Goal: Task Accomplishment & Management: Use online tool/utility

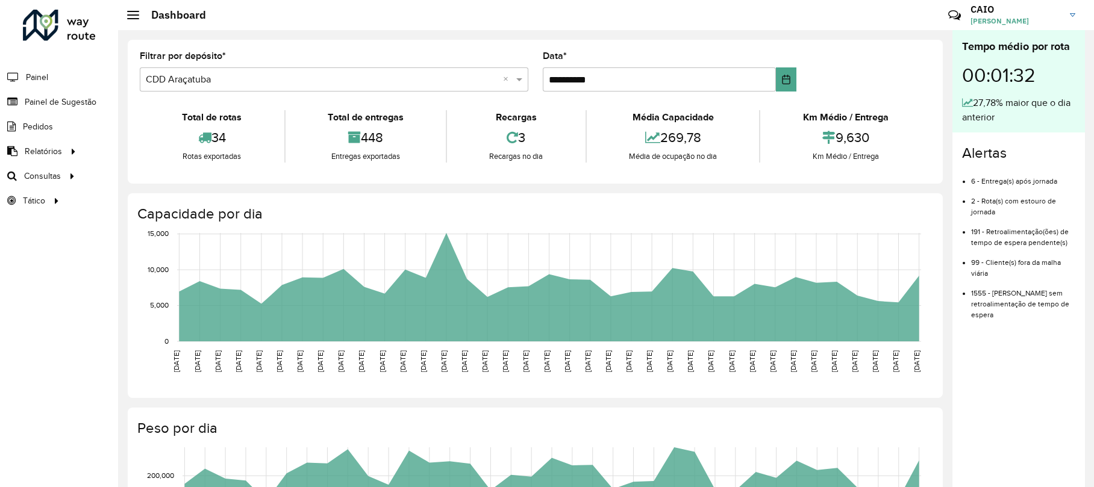
click at [0, 0] on span "Roteirização" at bounding box center [0, 0] width 0 height 0
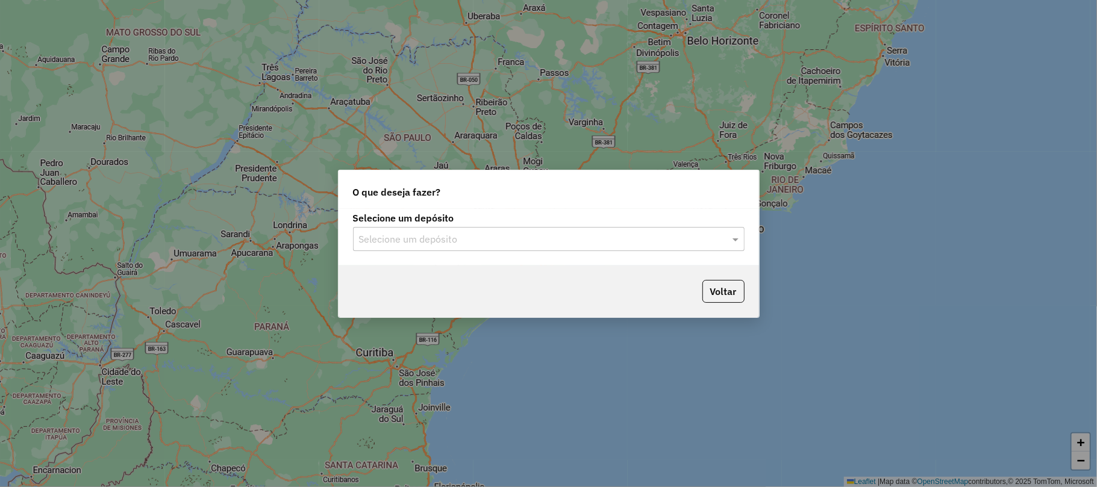
click at [466, 228] on div "Selecione um depósito" at bounding box center [549, 239] width 392 height 24
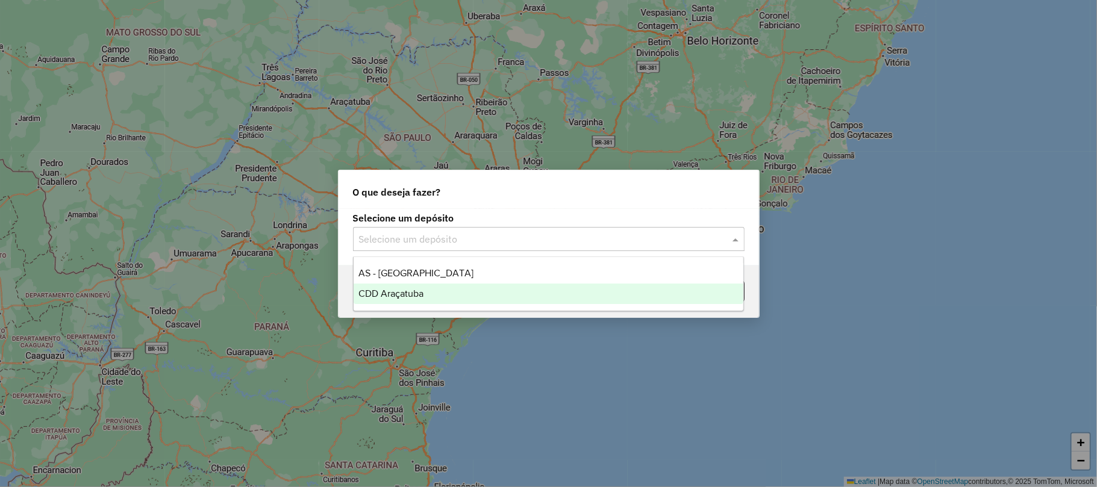
click at [446, 290] on div "CDD Araçatuba" at bounding box center [549, 294] width 390 height 20
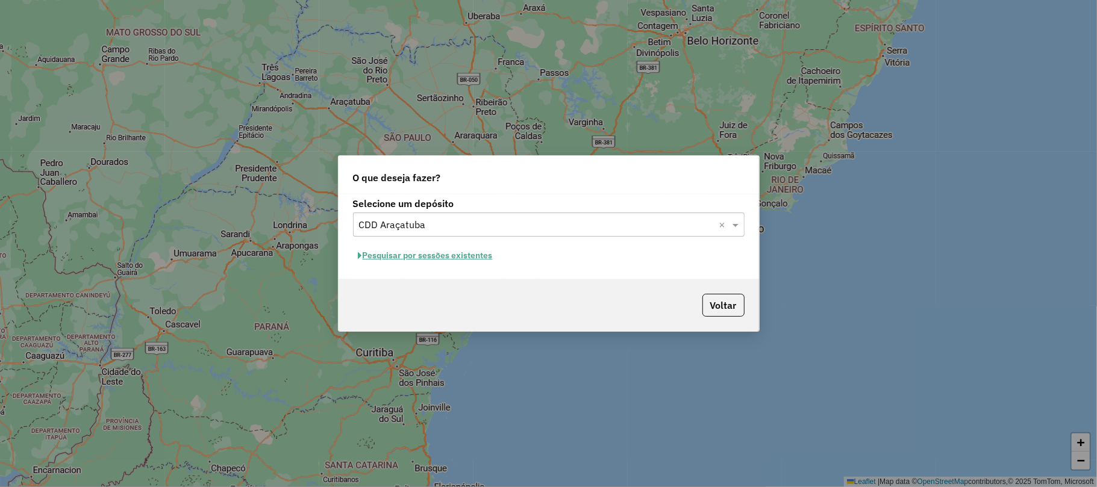
click at [423, 259] on button "Pesquisar por sessões existentes" at bounding box center [425, 255] width 145 height 19
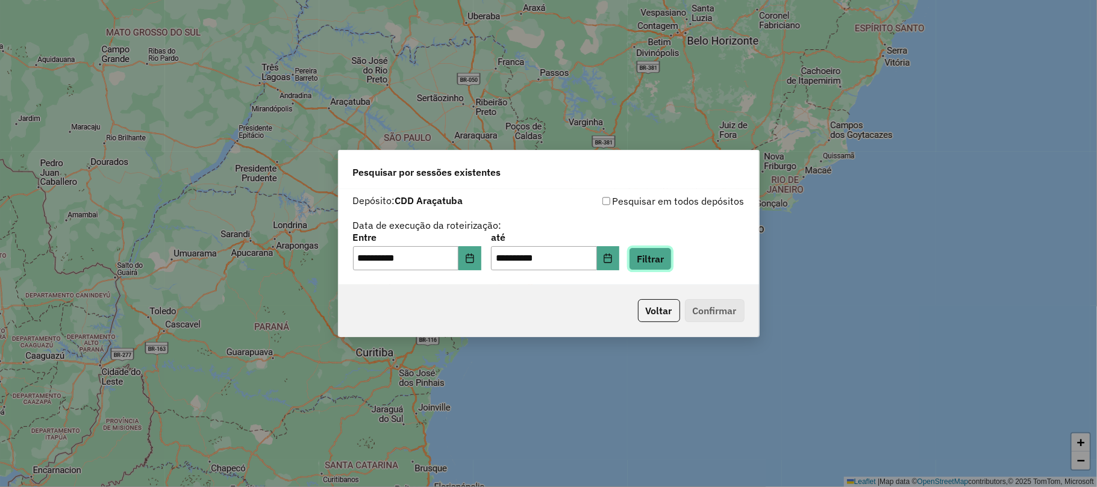
click at [666, 267] on button "Filtrar" at bounding box center [650, 259] width 43 height 23
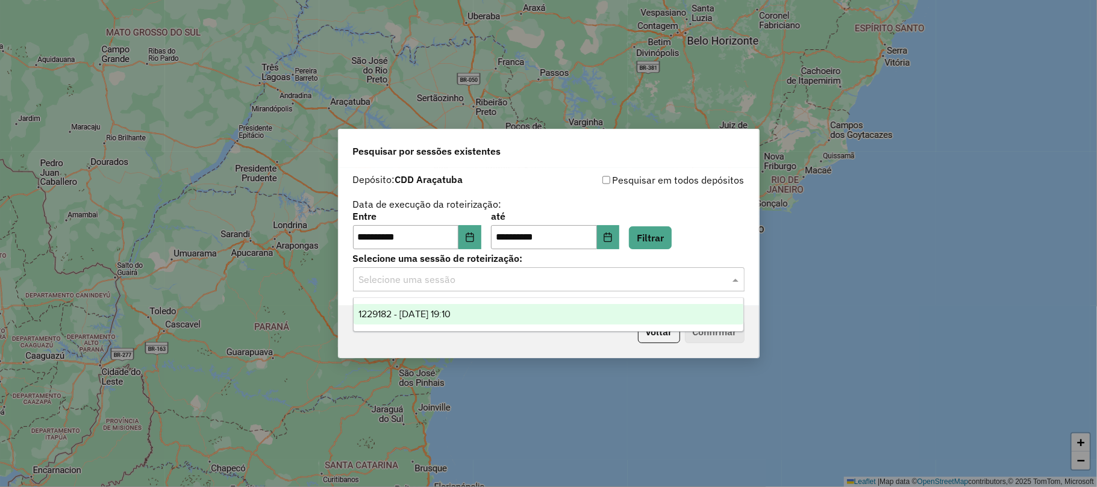
click at [603, 270] on div "Selecione uma sessão" at bounding box center [549, 279] width 392 height 24
click at [504, 310] on div "1229182 - 13/08/2025 19:10" at bounding box center [549, 314] width 390 height 20
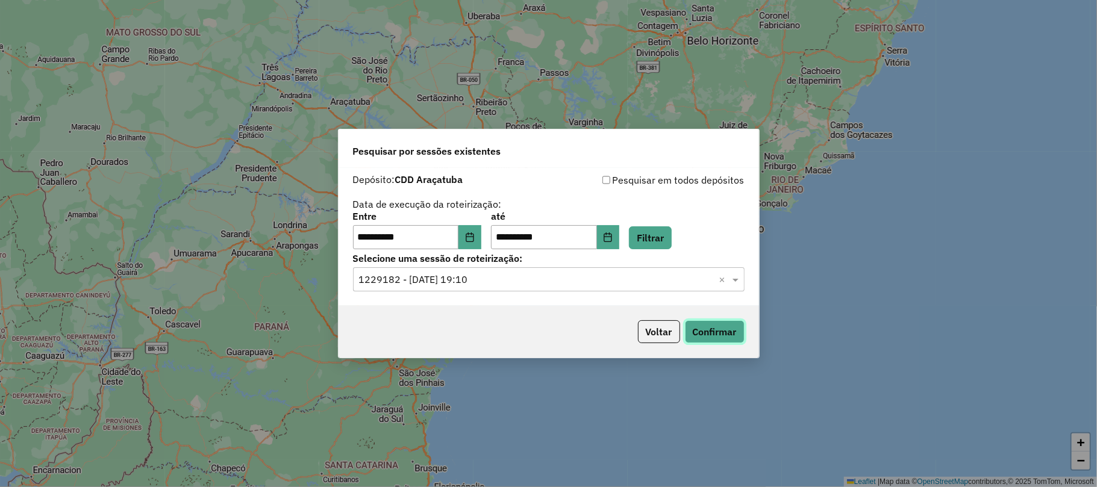
click at [704, 328] on button "Confirmar" at bounding box center [715, 332] width 60 height 23
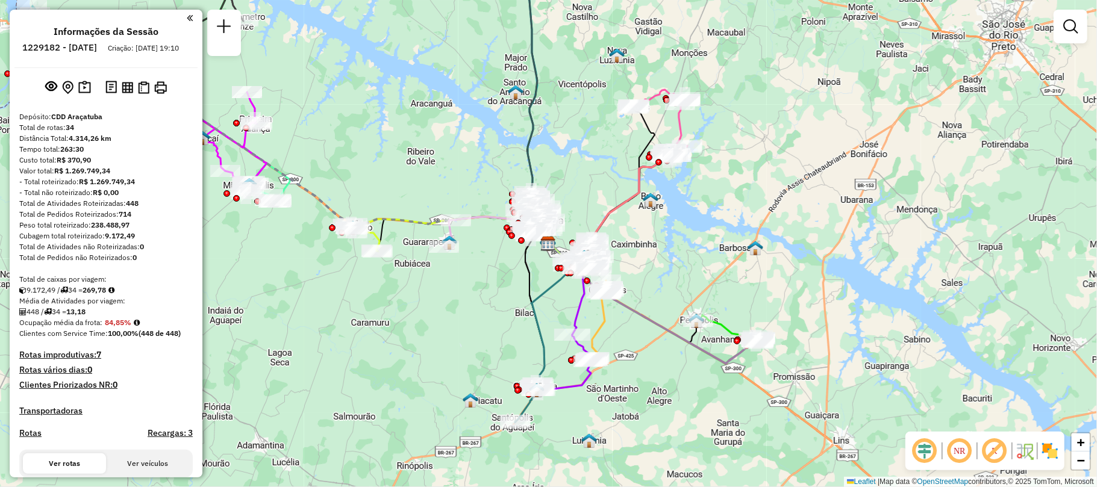
click at [140, 327] on em at bounding box center [137, 322] width 6 height 7
click at [81, 360] on h4 "Rotas improdutivas: 7" at bounding box center [106, 355] width 174 height 10
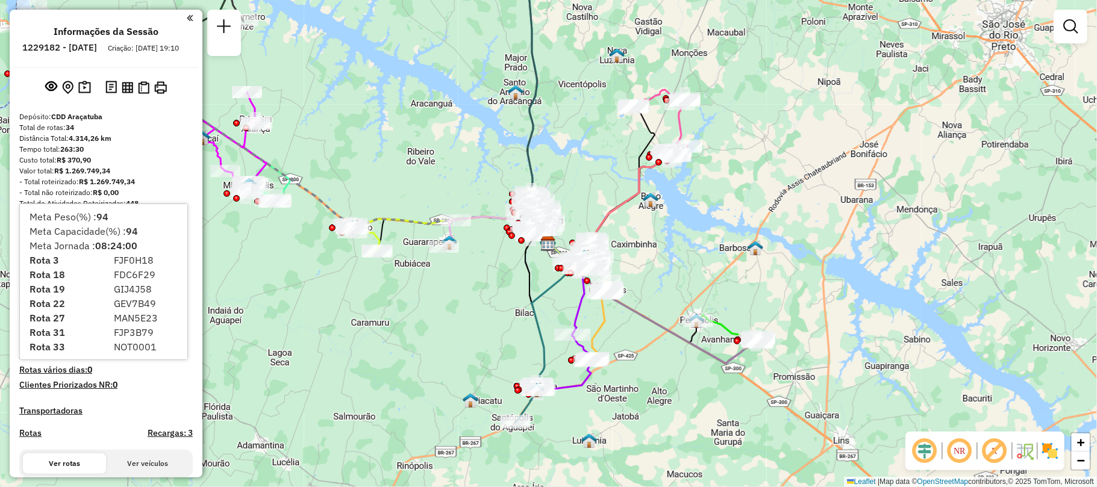
scroll to position [11, 0]
click at [331, 328] on div "Janela de atendimento Grade de atendimento Capacidade Transportadoras Veículos …" at bounding box center [548, 243] width 1097 height 487
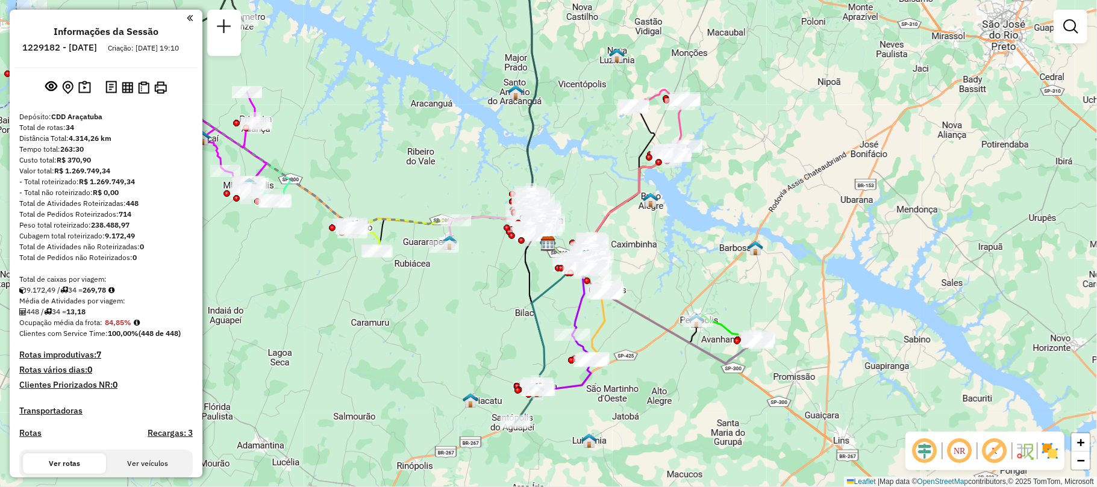
click at [76, 360] on h4 "Rotas improdutivas: 7" at bounding box center [106, 355] width 174 height 10
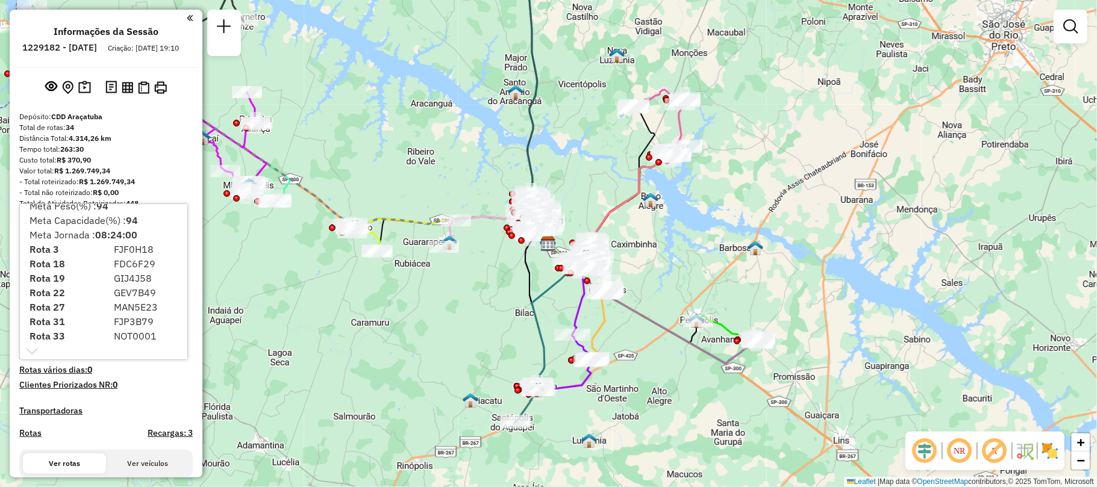
click at [347, 299] on div "Janela de atendimento Grade de atendimento Capacidade Transportadoras Veículos …" at bounding box center [548, 243] width 1097 height 487
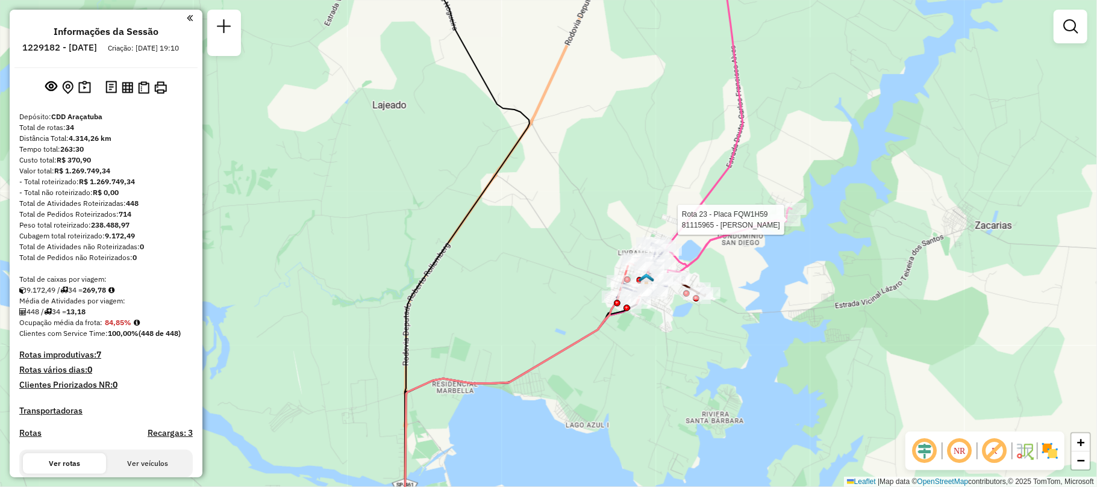
select select "**********"
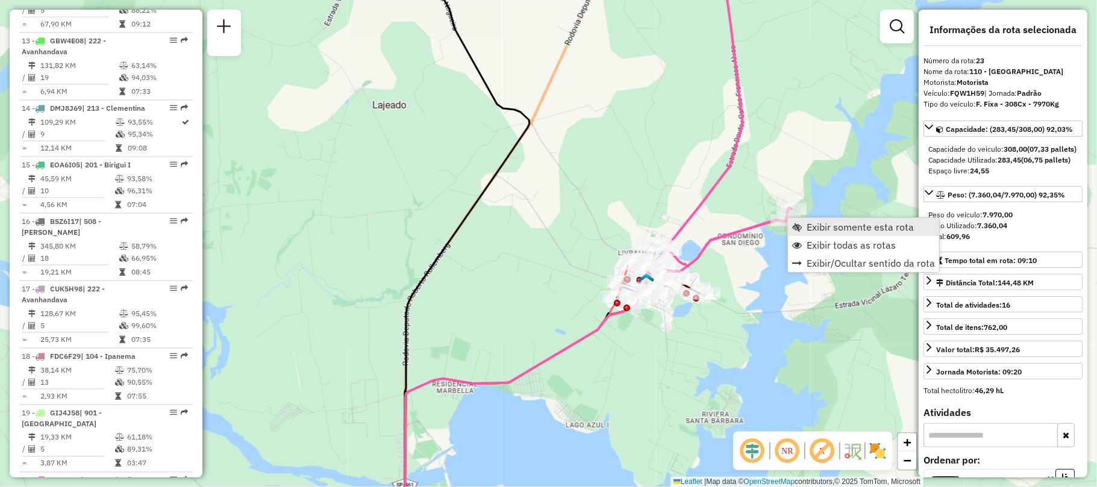
scroll to position [1881, 0]
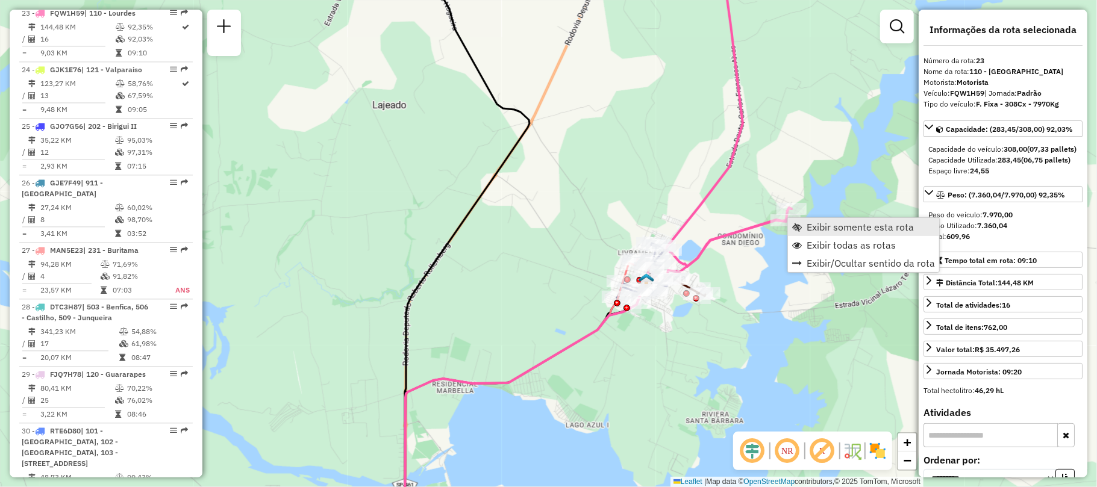
click at [799, 230] on span "Exibir somente esta rota" at bounding box center [797, 227] width 10 height 10
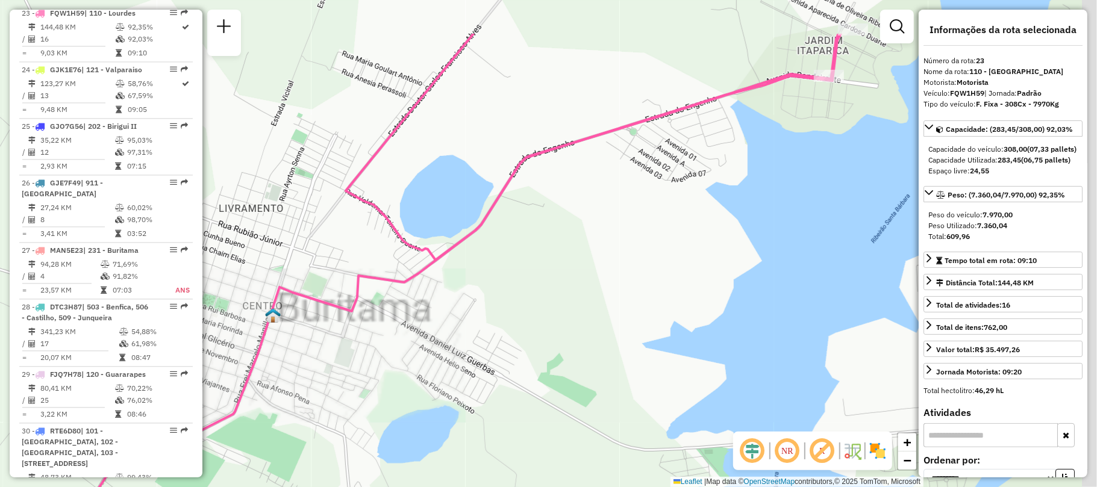
drag, startPoint x: 716, startPoint y: 202, endPoint x: 475, endPoint y: 390, distance: 305.1
click at [475, 390] on div "Janela de atendimento Grade de atendimento Capacidade Transportadoras Veículos …" at bounding box center [548, 243] width 1097 height 487
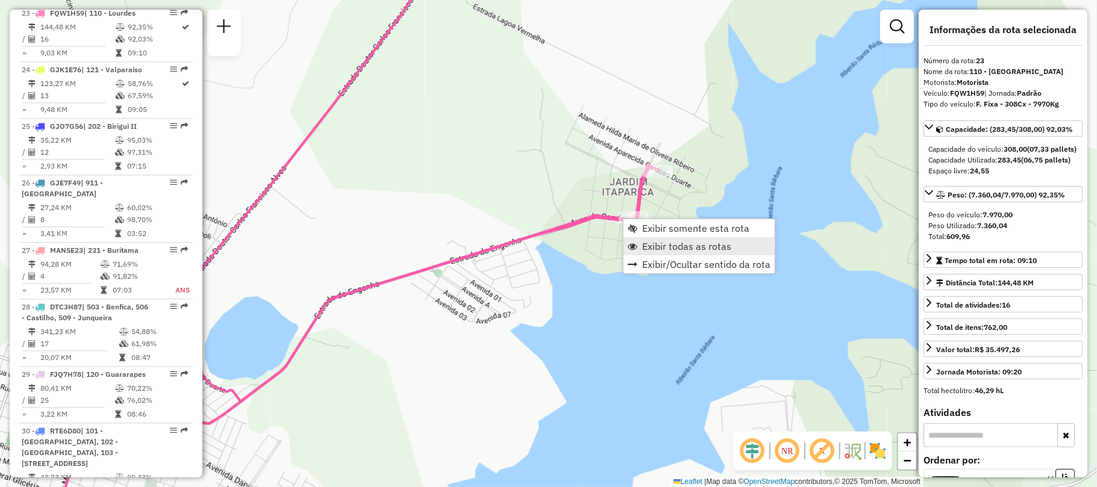
click at [683, 246] on span "Exibir todas as rotas" at bounding box center [686, 247] width 89 height 10
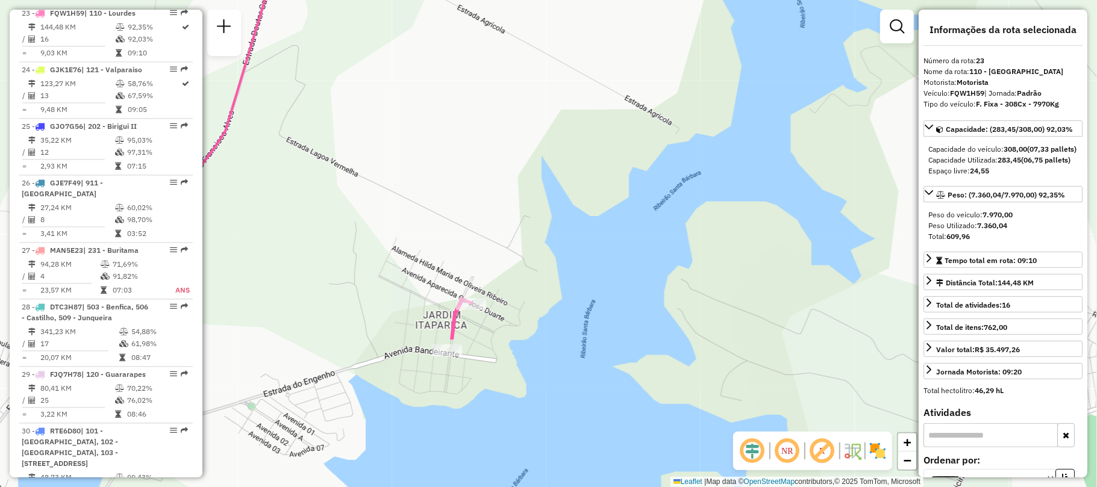
drag, startPoint x: 506, startPoint y: 335, endPoint x: 484, endPoint y: 139, distance: 197.6
click at [484, 139] on div "Janela de atendimento Grade de atendimento Capacidade Transportadoras Veículos …" at bounding box center [548, 243] width 1097 height 487
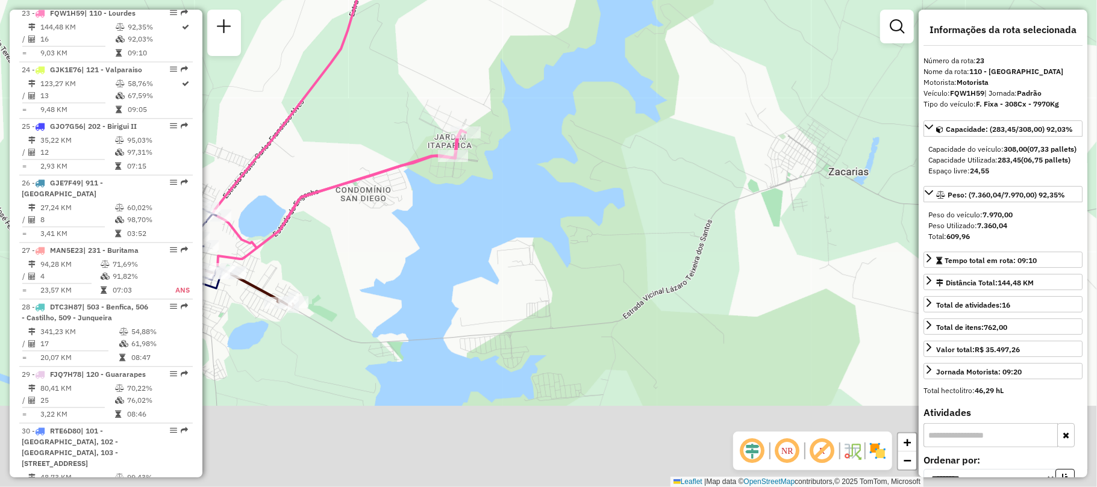
drag, startPoint x: 416, startPoint y: 283, endPoint x: 444, endPoint y: 118, distance: 167.5
click at [444, 118] on div "Janela de atendimento Grade de atendimento Capacidade Transportadoras Veículos …" at bounding box center [548, 243] width 1097 height 487
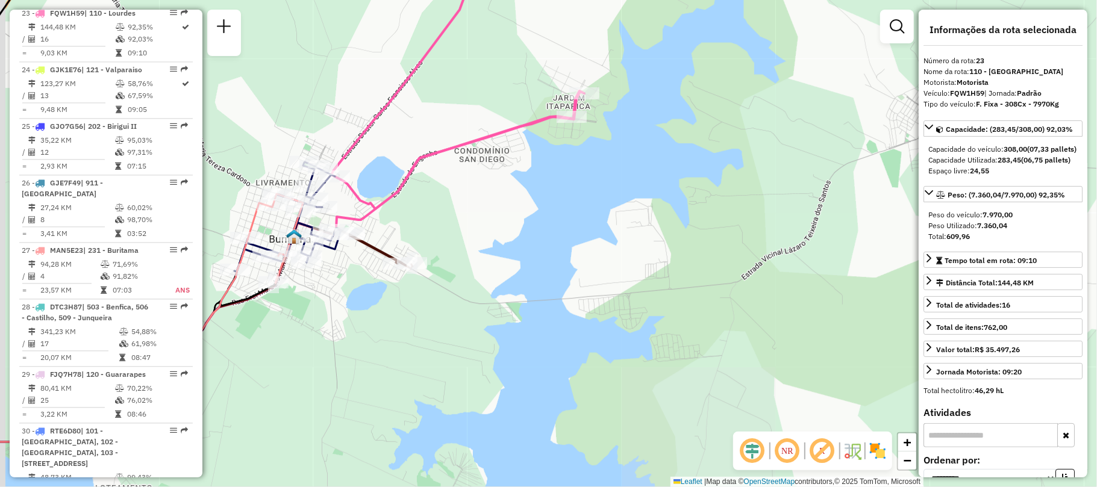
drag, startPoint x: 451, startPoint y: 295, endPoint x: 483, endPoint y: 282, distance: 34.3
click at [483, 282] on div "Janela de atendimento Grade de atendimento Capacidade Transportadoras Veículos …" at bounding box center [548, 243] width 1097 height 487
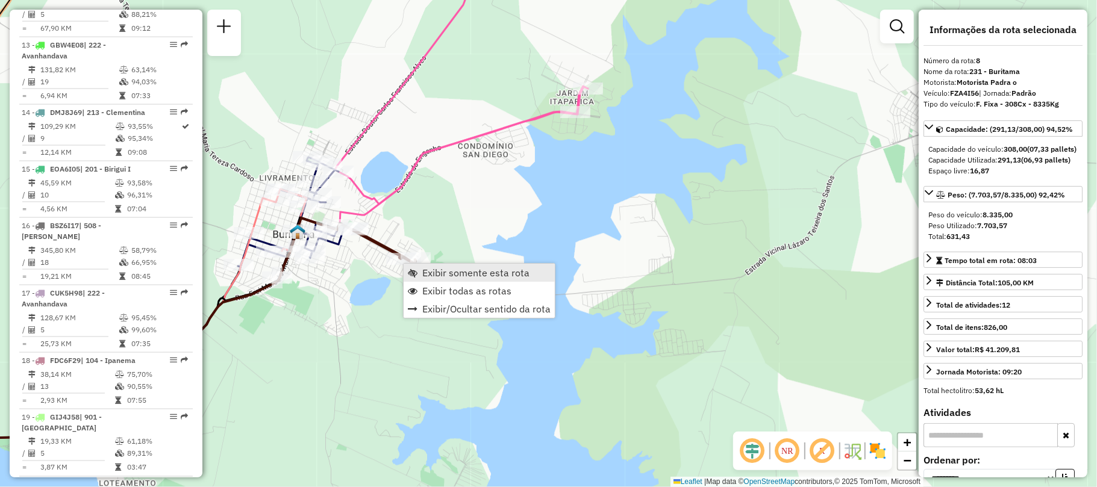
scroll to position [931, 0]
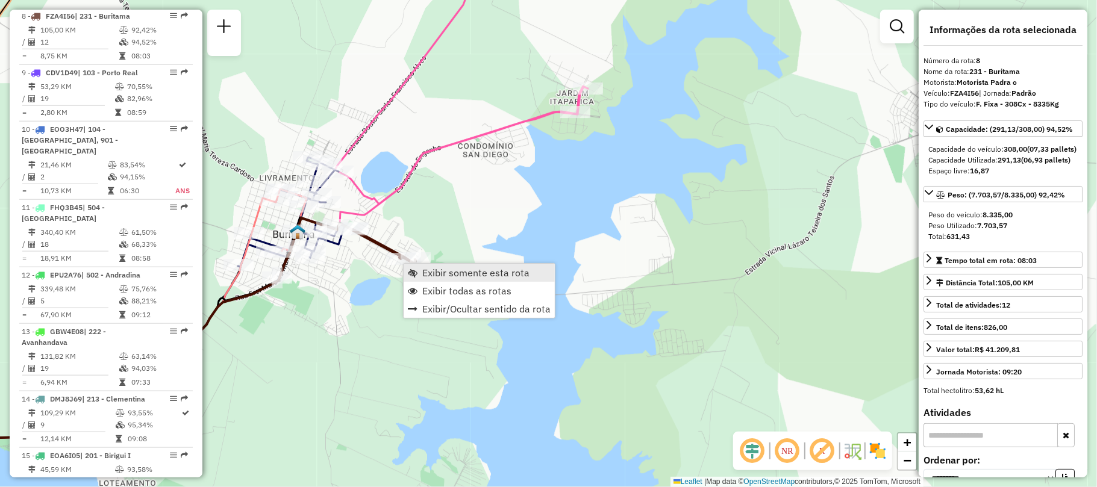
click at [427, 274] on span "Exibir somente esta rota" at bounding box center [475, 273] width 107 height 10
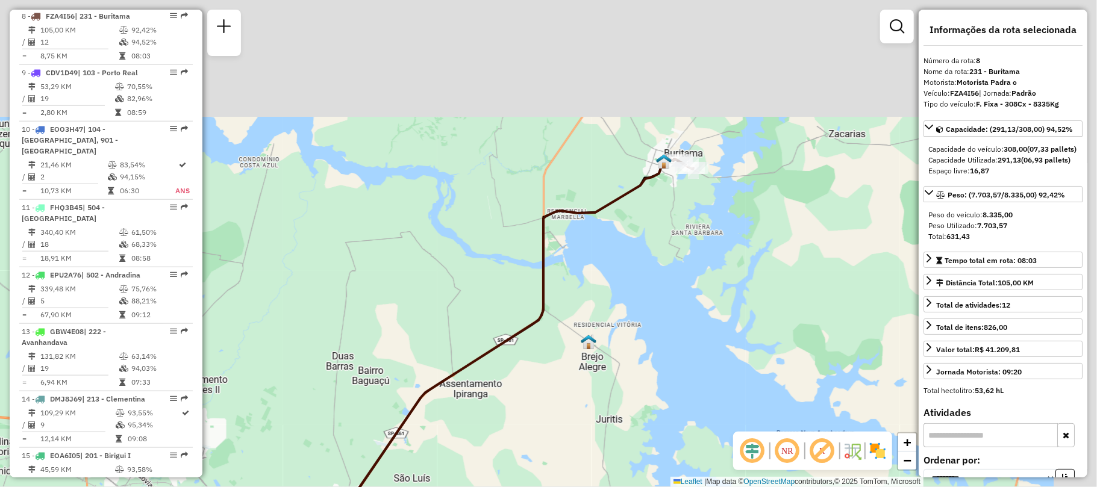
drag, startPoint x: 470, startPoint y: 237, endPoint x: 377, endPoint y: 327, distance: 129.1
click at [377, 327] on div "Janela de atendimento Grade de atendimento Capacidade Transportadoras Veículos …" at bounding box center [548, 243] width 1097 height 487
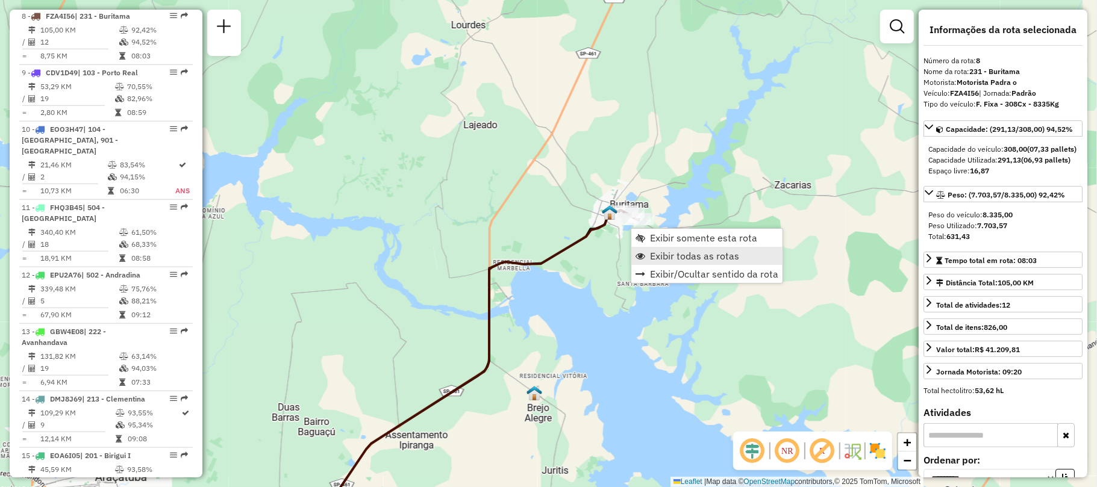
click at [656, 261] on span "Exibir todas as rotas" at bounding box center [694, 256] width 89 height 10
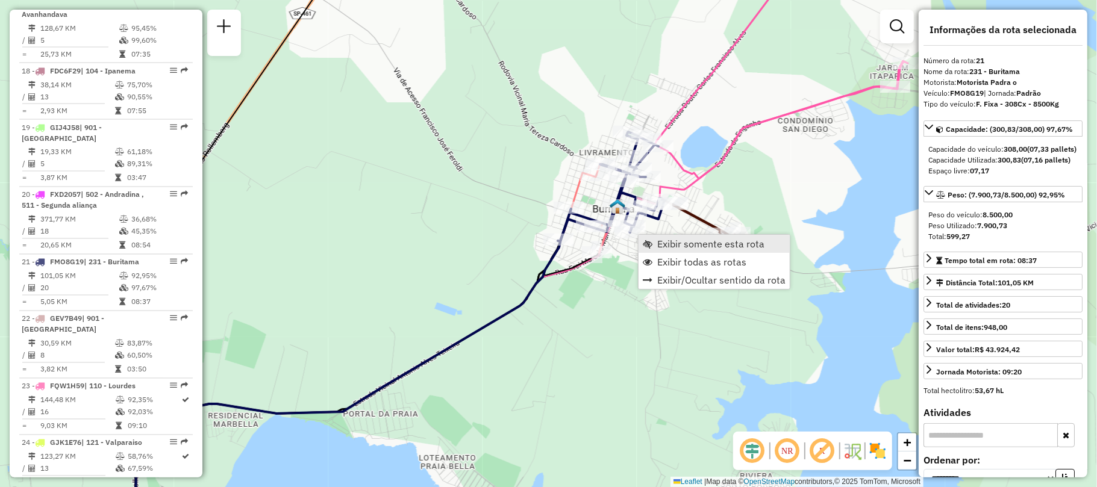
scroll to position [1756, 0]
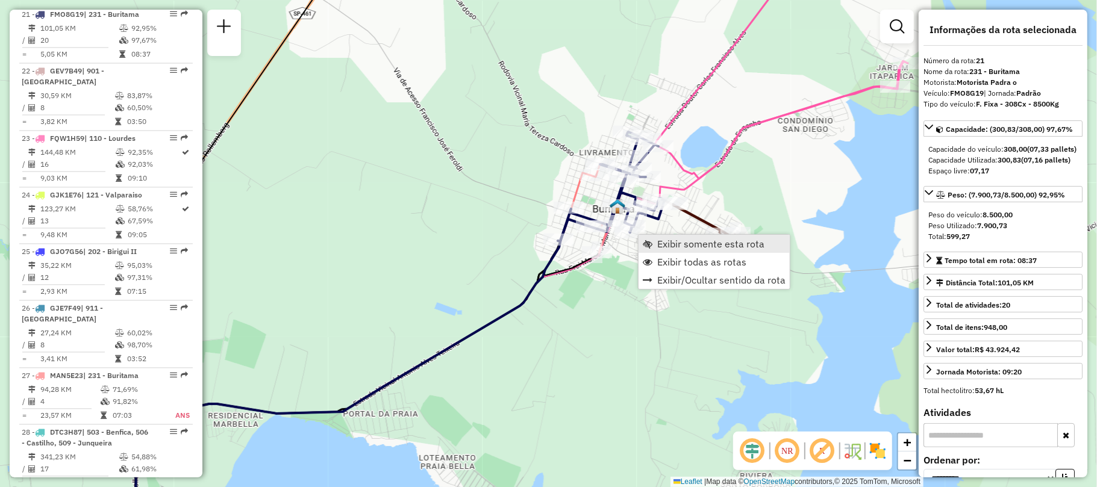
click at [660, 245] on span "Exibir somente esta rota" at bounding box center [710, 244] width 107 height 10
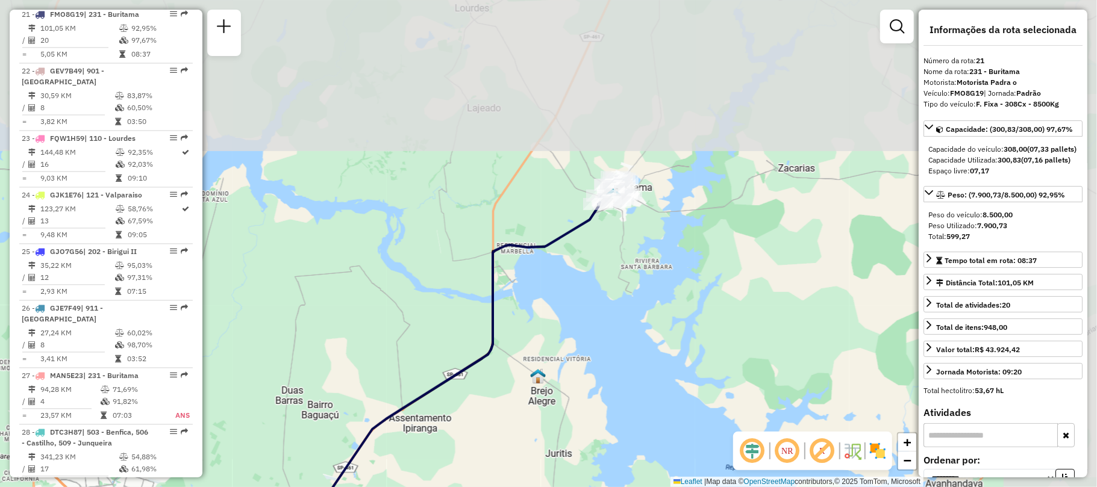
drag, startPoint x: 709, startPoint y: 178, endPoint x: 534, endPoint y: 342, distance: 240.0
click at [534, 342] on div "Janela de atendimento Grade de atendimento Capacidade Transportadoras Veículos …" at bounding box center [548, 243] width 1097 height 487
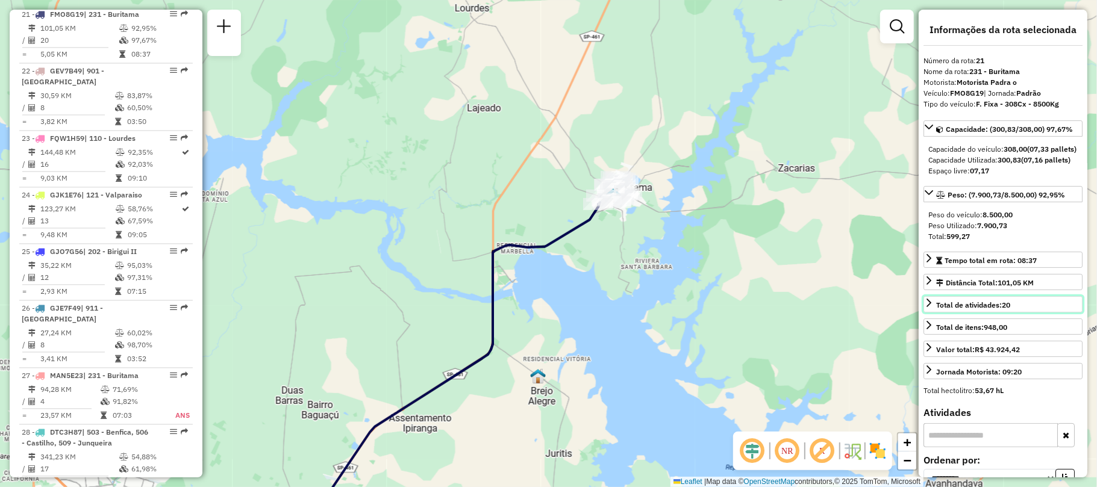
click at [1044, 313] on link "Total de atividades: 20" at bounding box center [1003, 304] width 159 height 16
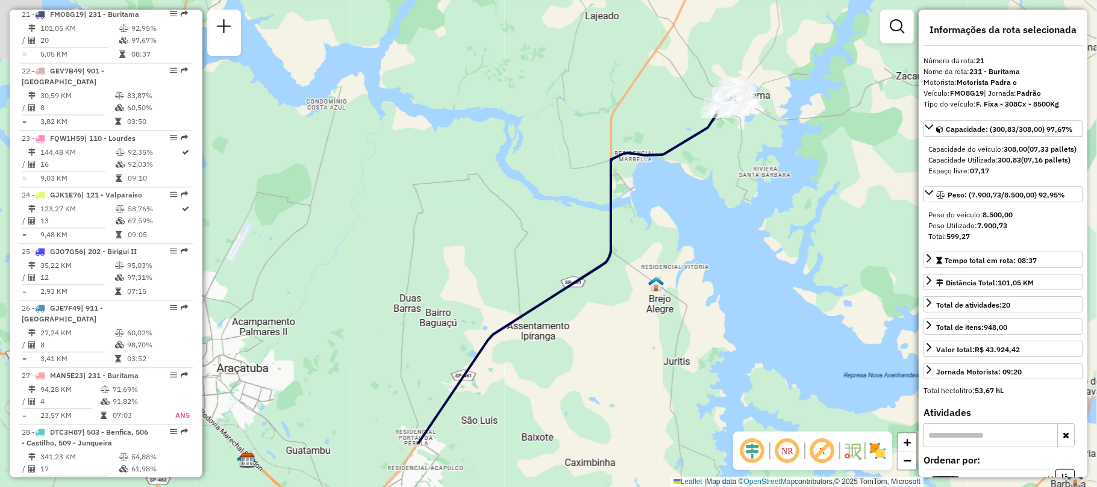
drag, startPoint x: 461, startPoint y: 370, endPoint x: 580, endPoint y: 278, distance: 149.8
click at [580, 278] on icon at bounding box center [569, 274] width 302 height 340
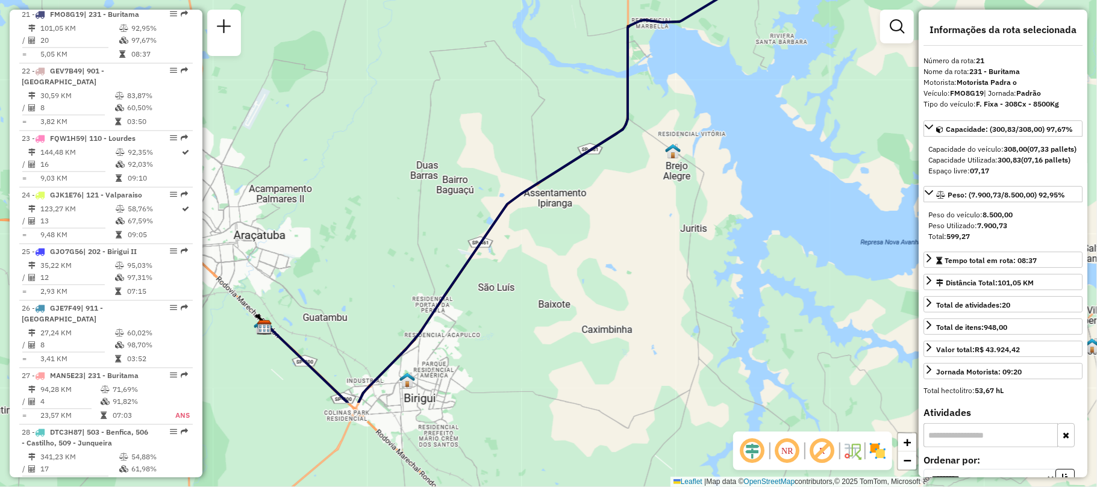
drag, startPoint x: 496, startPoint y: 363, endPoint x: 527, endPoint y: 211, distance: 154.8
click at [527, 211] on div "Janela de atendimento Grade de atendimento Capacidade Transportadoras Veículos …" at bounding box center [548, 243] width 1097 height 487
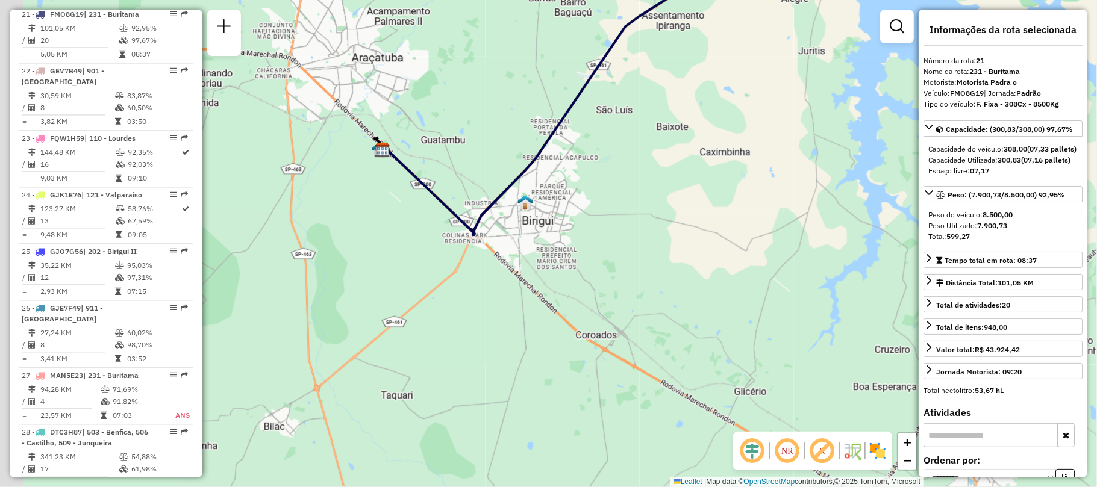
drag, startPoint x: 424, startPoint y: 349, endPoint x: 536, endPoint y: 232, distance: 161.9
click at [536, 232] on div "Janela de atendimento Grade de atendimento Capacidade Transportadoras Veículos …" at bounding box center [548, 243] width 1097 height 487
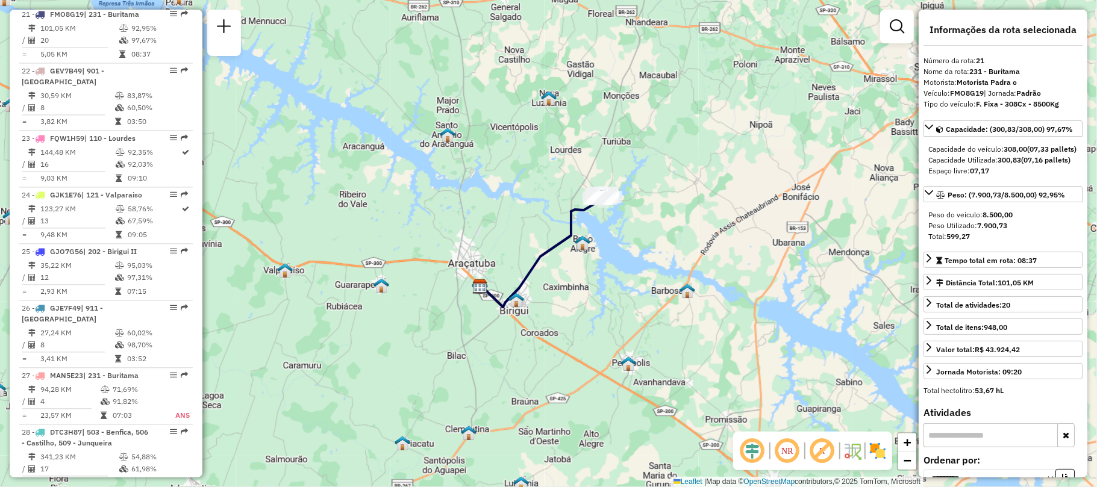
drag, startPoint x: 482, startPoint y: 150, endPoint x: 455, endPoint y: 252, distance: 105.2
click at [455, 252] on div "Janela de atendimento Grade de atendimento Capacidade Transportadoras Veículos …" at bounding box center [548, 243] width 1097 height 487
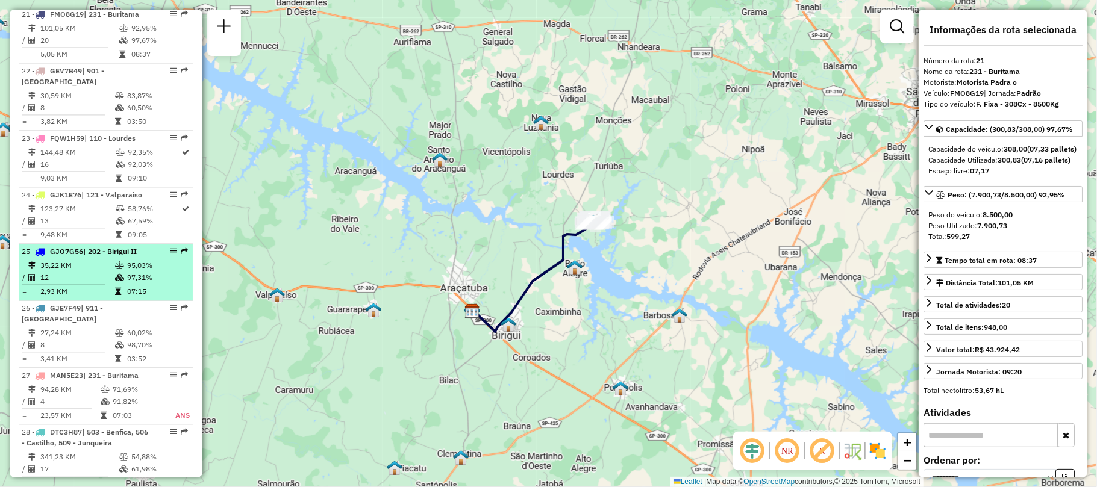
click at [110, 254] on span "| 202 - Birigui II" at bounding box center [110, 251] width 54 height 9
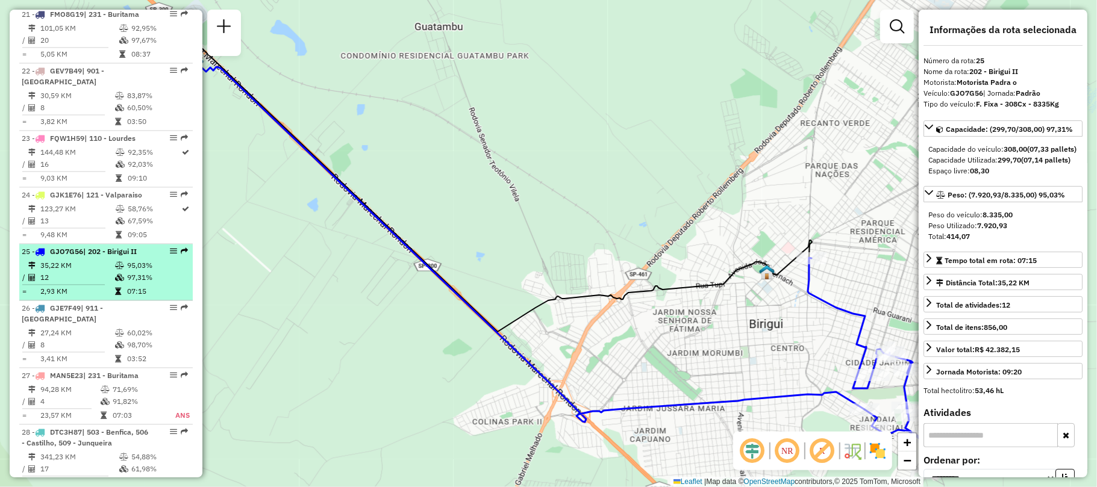
drag, startPoint x: 102, startPoint y: 264, endPoint x: 109, endPoint y: 266, distance: 7.5
click at [105, 266] on td "35,22 KM" at bounding box center [77, 266] width 75 height 12
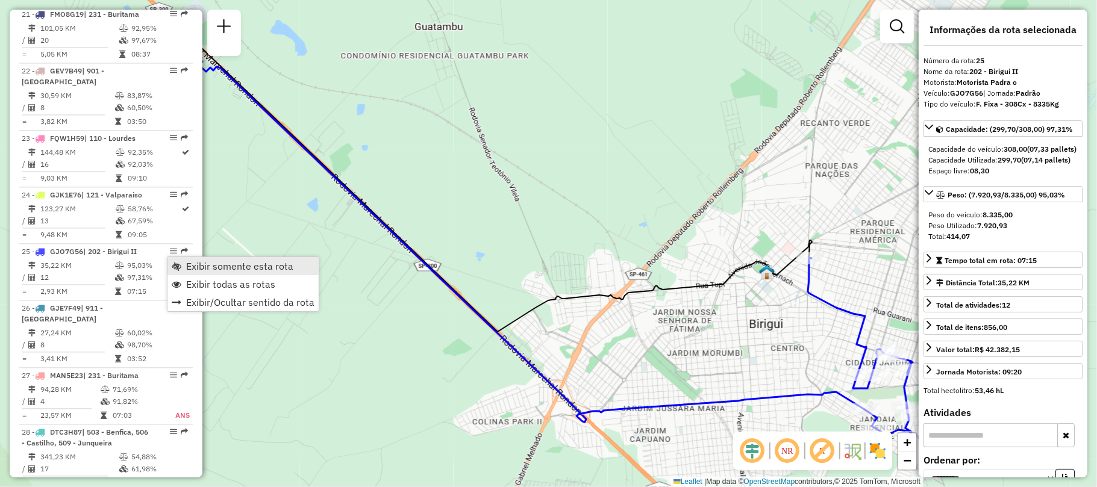
click at [201, 263] on span "Exibir somente esta rota" at bounding box center [239, 266] width 107 height 10
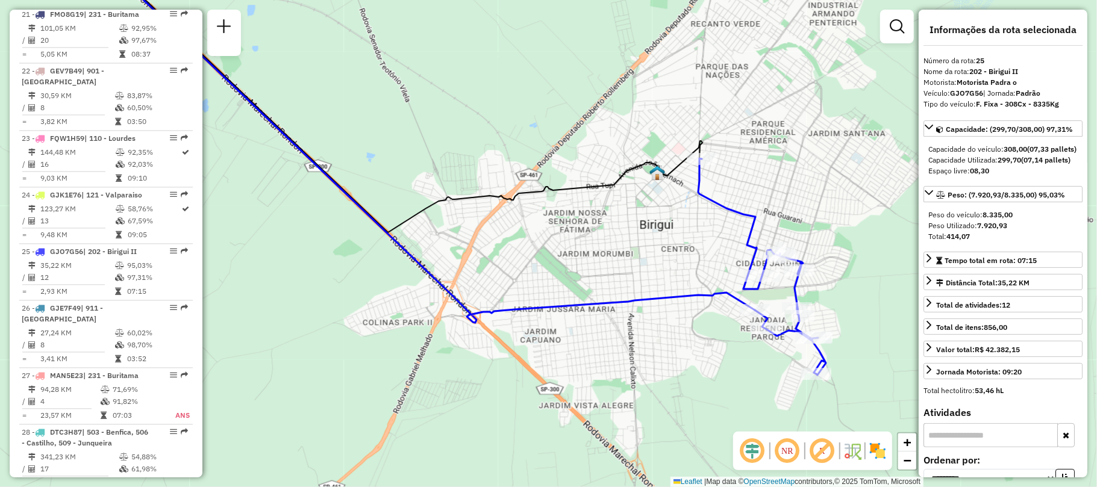
drag, startPoint x: 547, startPoint y: 285, endPoint x: 313, endPoint y: 49, distance: 332.3
click at [306, 53] on div "Janela de atendimento Grade de atendimento Capacidade Transportadoras Veículos …" at bounding box center [548, 243] width 1097 height 487
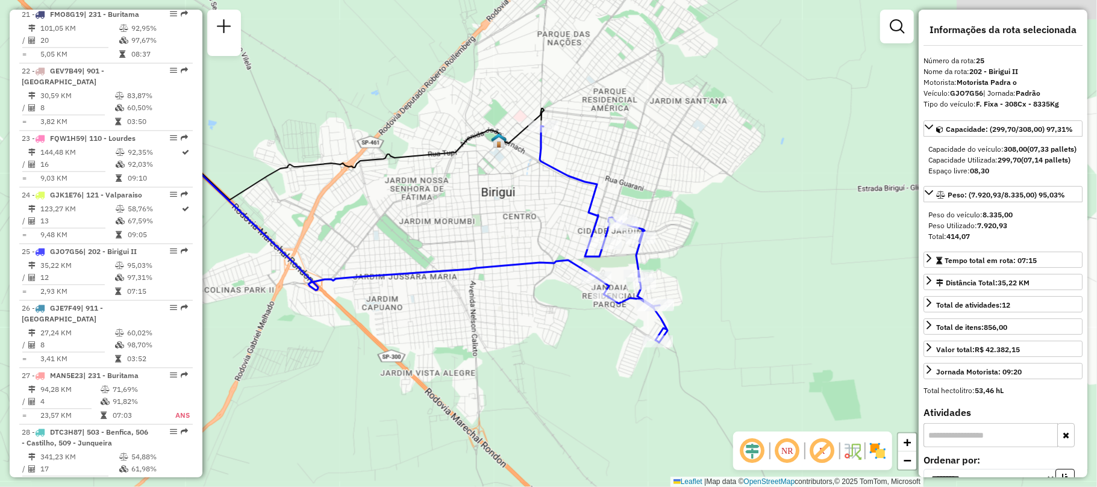
drag, startPoint x: 572, startPoint y: 155, endPoint x: 537, endPoint y: 257, distance: 107.4
click at [537, 257] on div "Janela de atendimento Grade de atendimento Capacidade Transportadoras Veículos …" at bounding box center [548, 243] width 1097 height 487
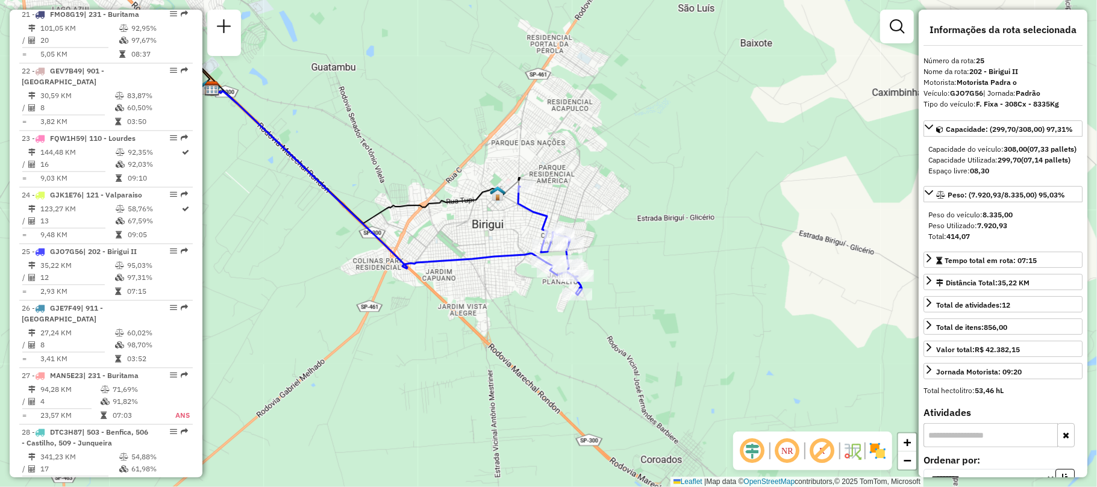
click at [883, 449] on img at bounding box center [877, 451] width 19 height 19
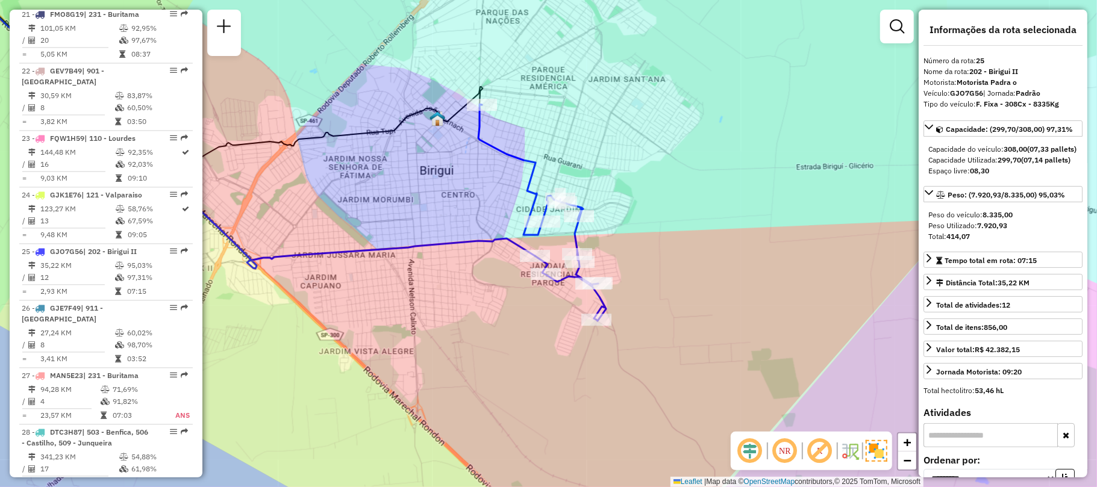
click at [883, 461] on div "NR R" at bounding box center [811, 451] width 161 height 39
click at [875, 457] on img at bounding box center [877, 451] width 22 height 22
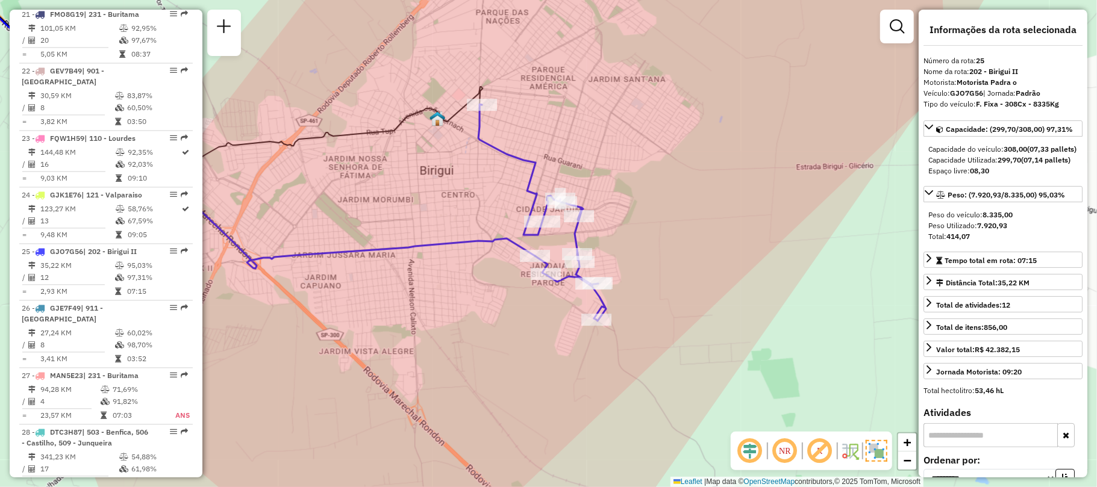
click at [875, 456] on img at bounding box center [877, 451] width 22 height 22
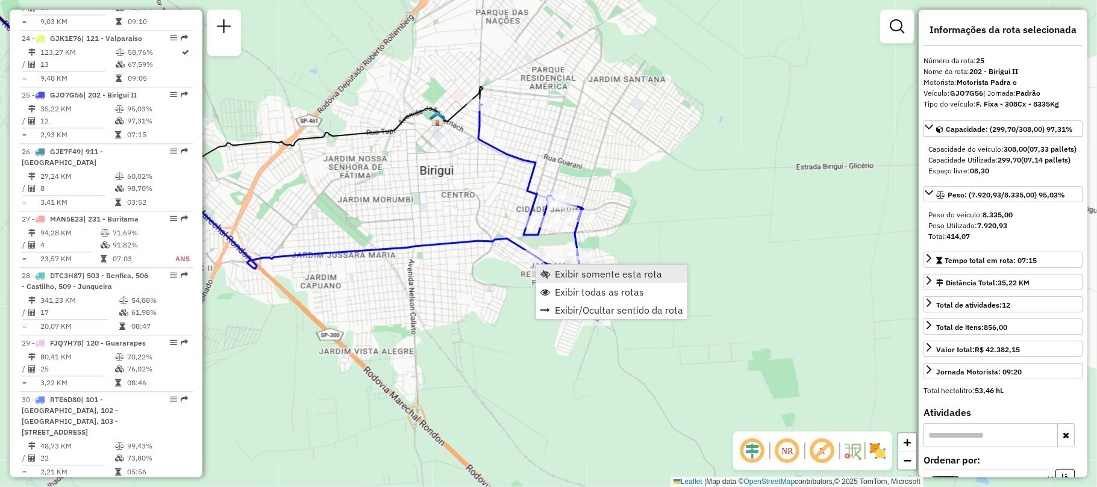
scroll to position [1994, 0]
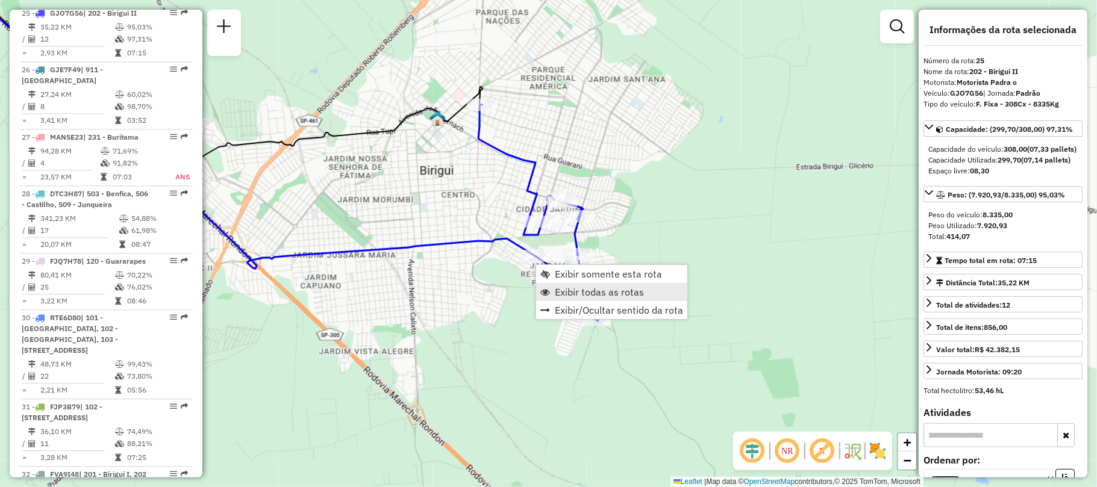
click at [577, 288] on span "Exibir todas as rotas" at bounding box center [599, 292] width 89 height 10
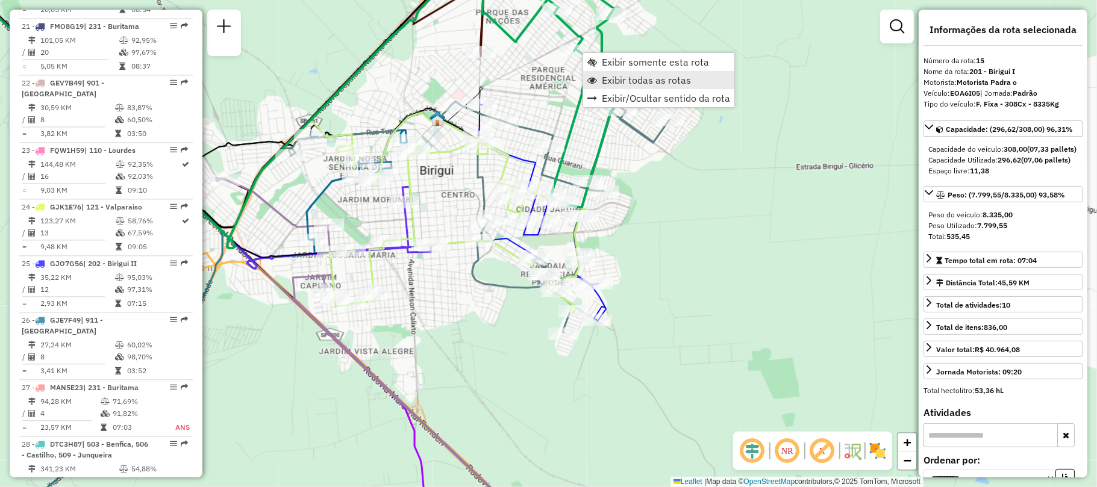
scroll to position [1372, 0]
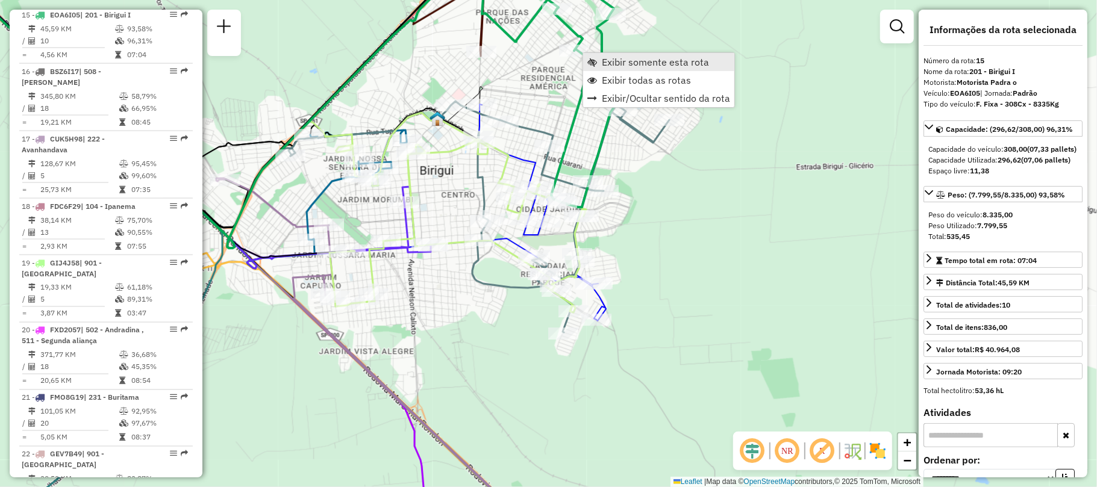
click at [596, 66] on span "Exibir somente esta rota" at bounding box center [592, 62] width 10 height 10
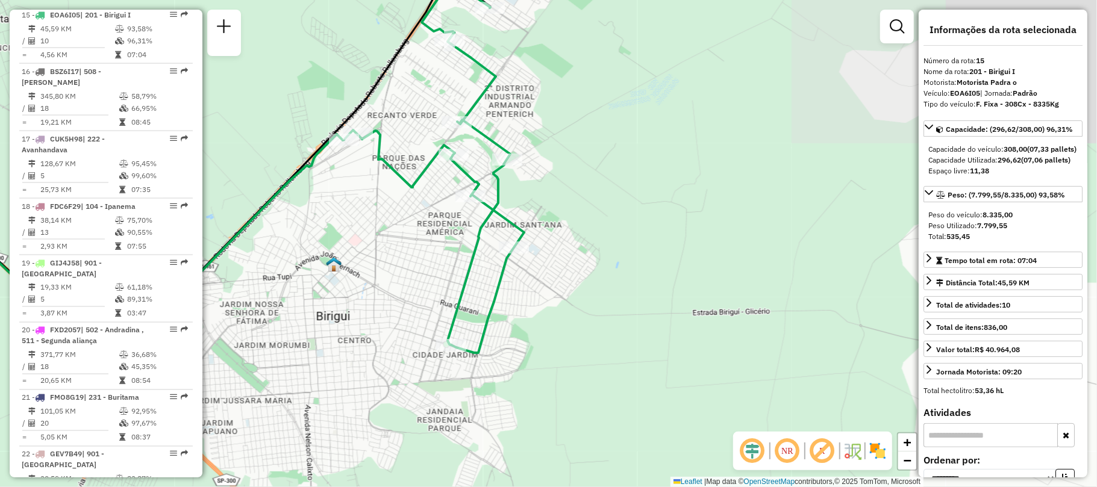
drag, startPoint x: 637, startPoint y: 220, endPoint x: 224, endPoint y: 160, distance: 417.0
click at [216, 162] on div "Janela de atendimento Grade de atendimento Capacidade Transportadoras Veículos …" at bounding box center [548, 243] width 1097 height 487
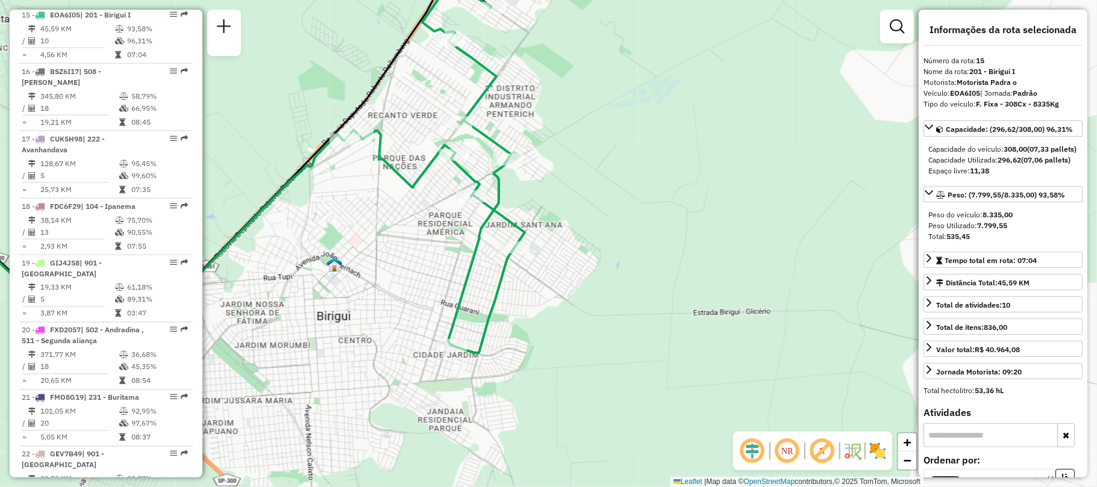
click at [875, 454] on img at bounding box center [877, 451] width 19 height 19
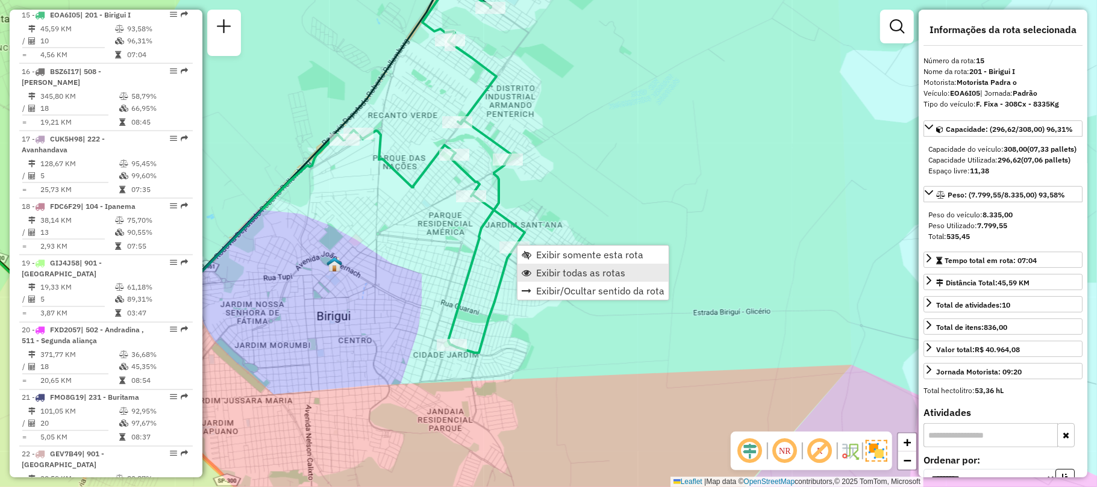
click at [553, 277] on span "Exibir todas as rotas" at bounding box center [580, 273] width 89 height 10
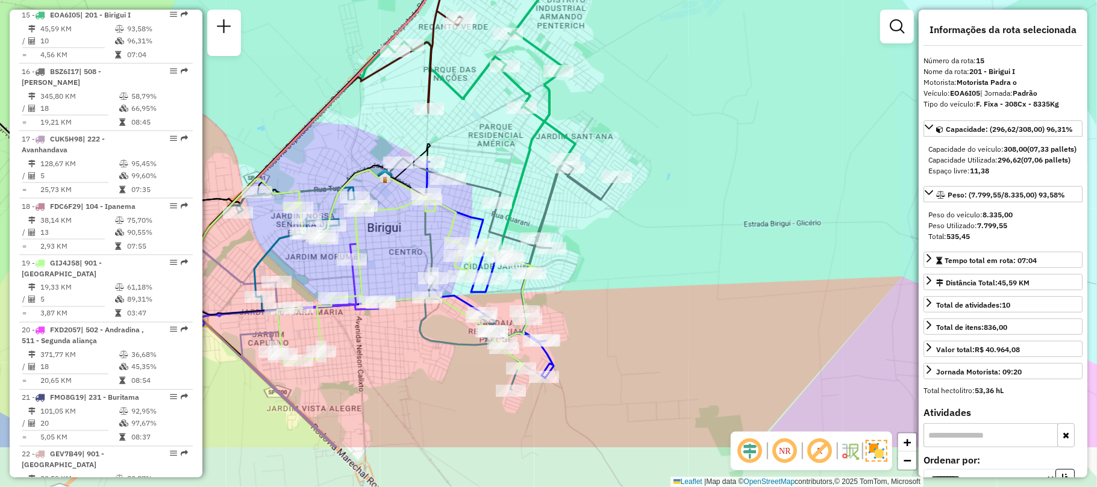
drag, startPoint x: 345, startPoint y: 176, endPoint x: 382, endPoint y: 116, distance: 70.1
click at [382, 116] on div "Janela de atendimento Grade de atendimento Capacidade Transportadoras Veículos …" at bounding box center [548, 243] width 1097 height 487
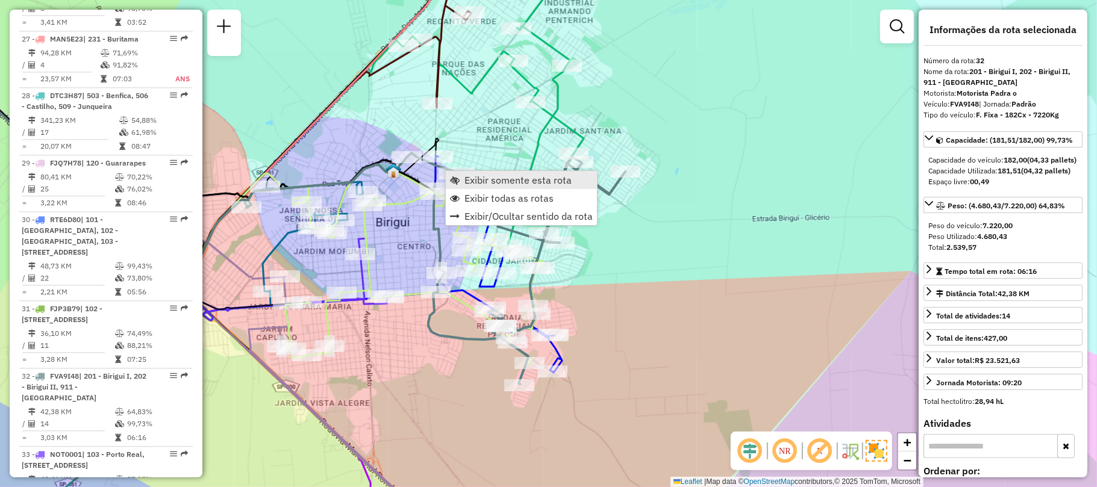
scroll to position [2277, 0]
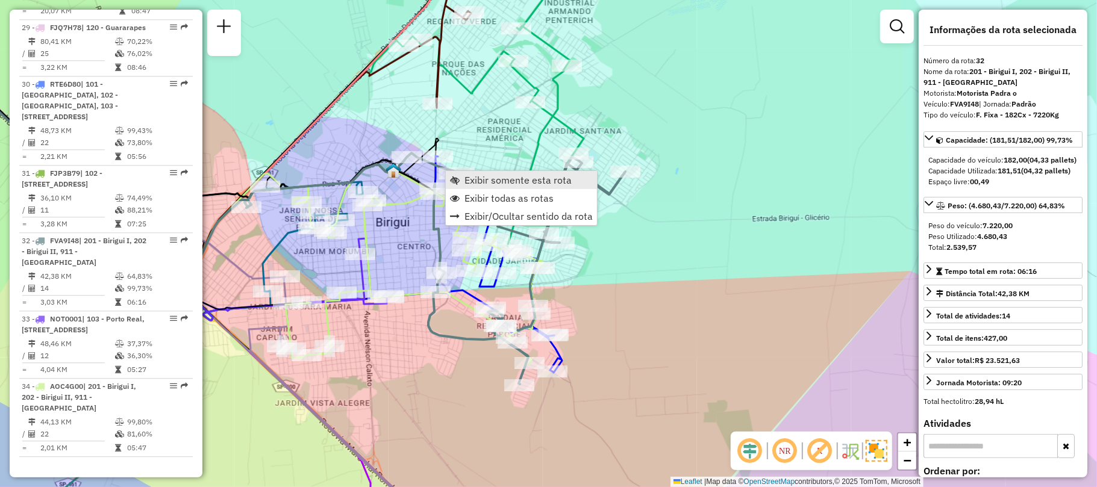
click at [487, 177] on span "Exibir somente esta rota" at bounding box center [517, 180] width 107 height 10
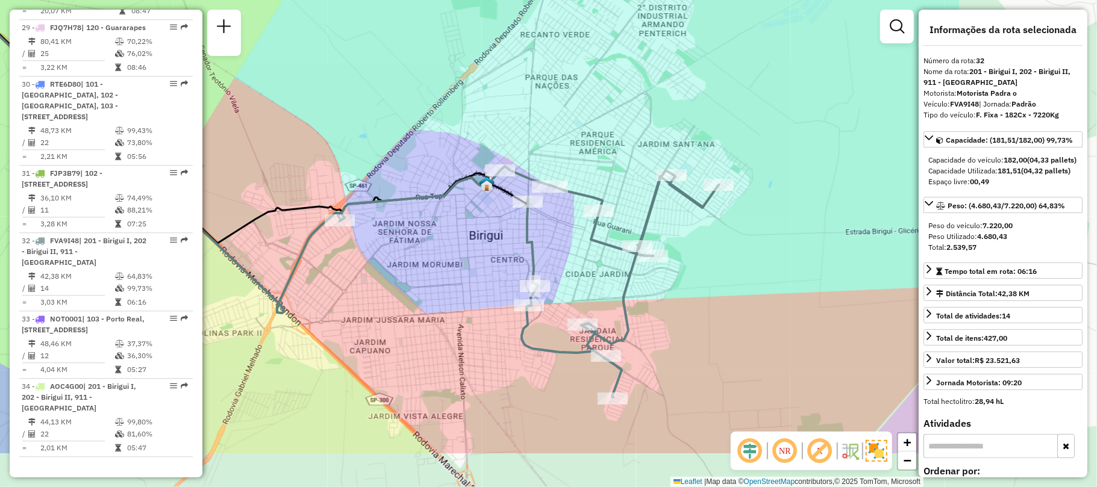
drag, startPoint x: 352, startPoint y: 157, endPoint x: 278, endPoint y: 123, distance: 81.1
click at [278, 123] on div "Janela de atendimento Grade de atendimento Capacidade Transportadoras Veículos …" at bounding box center [548, 243] width 1097 height 487
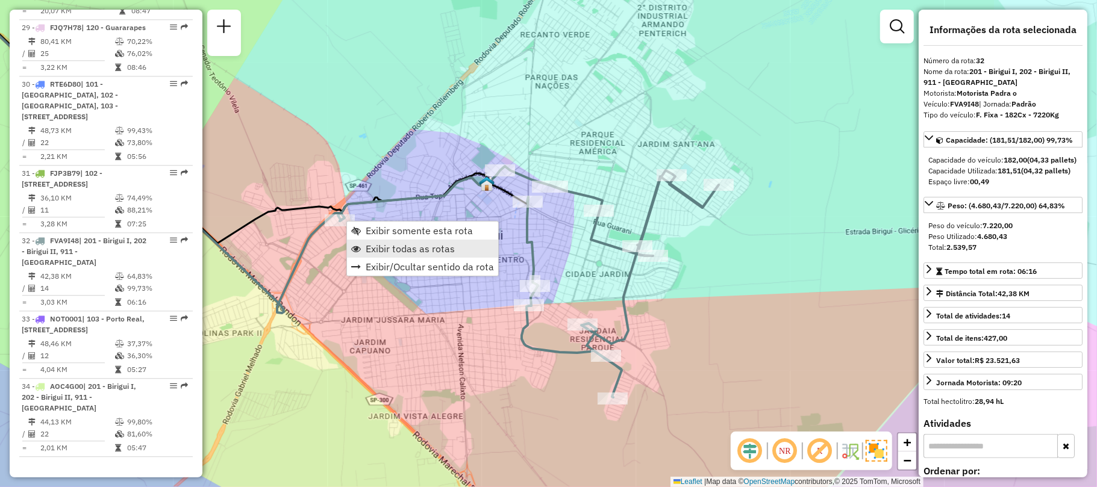
click at [384, 245] on span "Exibir todas as rotas" at bounding box center [410, 249] width 89 height 10
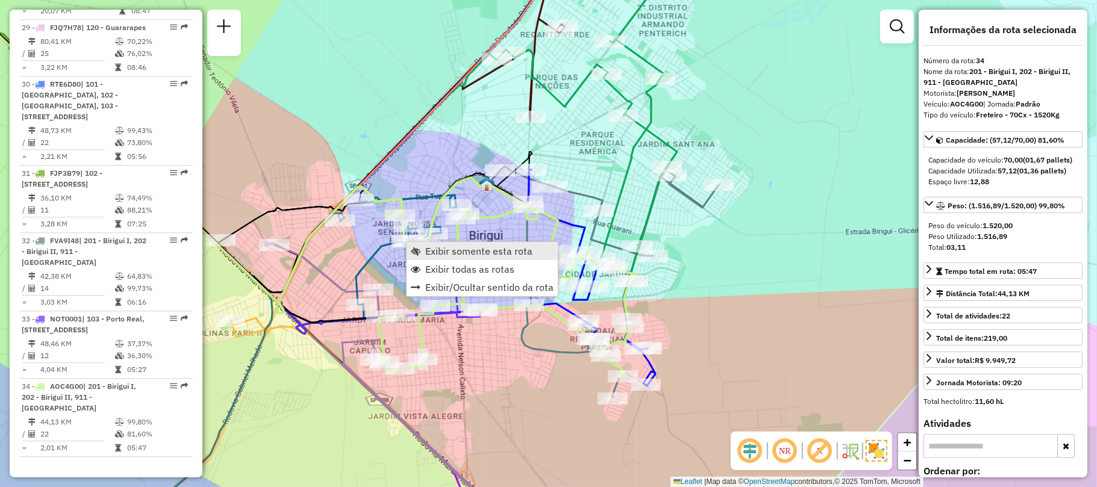
click at [436, 249] on span "Exibir somente esta rota" at bounding box center [478, 251] width 107 height 10
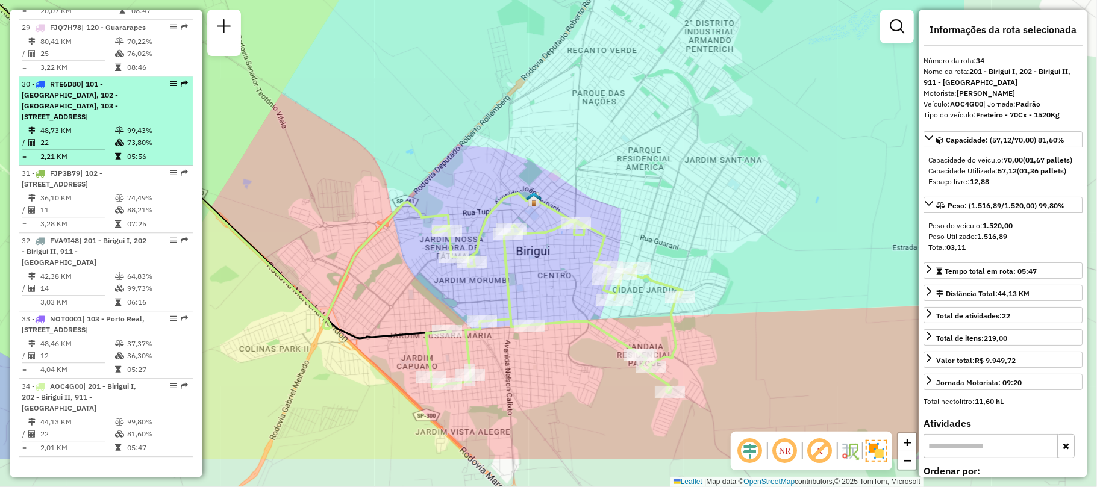
drag, startPoint x: 423, startPoint y: 201, endPoint x: 159, endPoint y: 97, distance: 283.7
click at [159, 97] on hb-router-mapa "Informações da Sessão 1229182 - [DATE] Criação: [DATE] 19:10 Depósito: CDD Araç…" at bounding box center [548, 243] width 1097 height 487
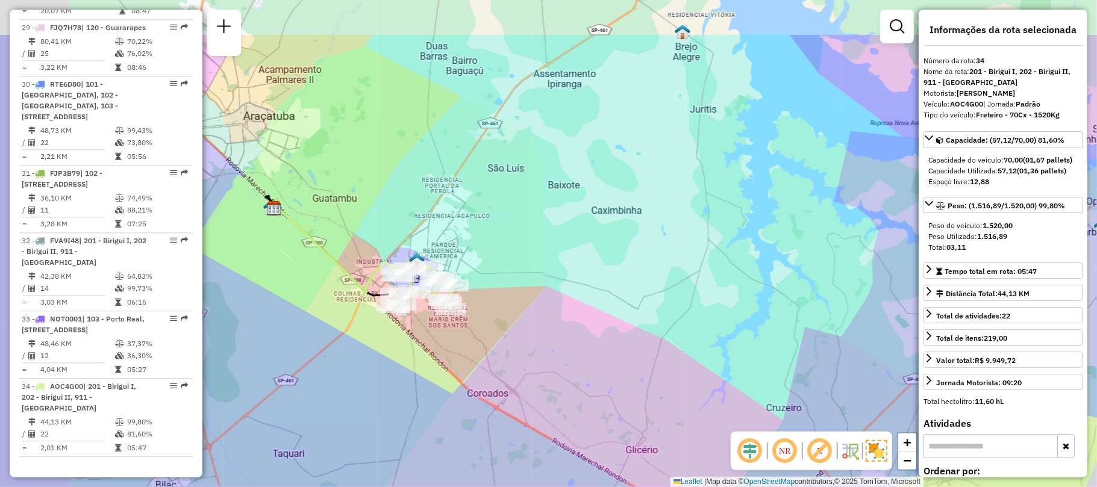
drag, startPoint x: 290, startPoint y: 133, endPoint x: 375, endPoint y: 241, distance: 137.3
click at [375, 241] on div "Janela de atendimento Grade de atendimento Capacidade Transportadoras Veículos …" at bounding box center [548, 243] width 1097 height 487
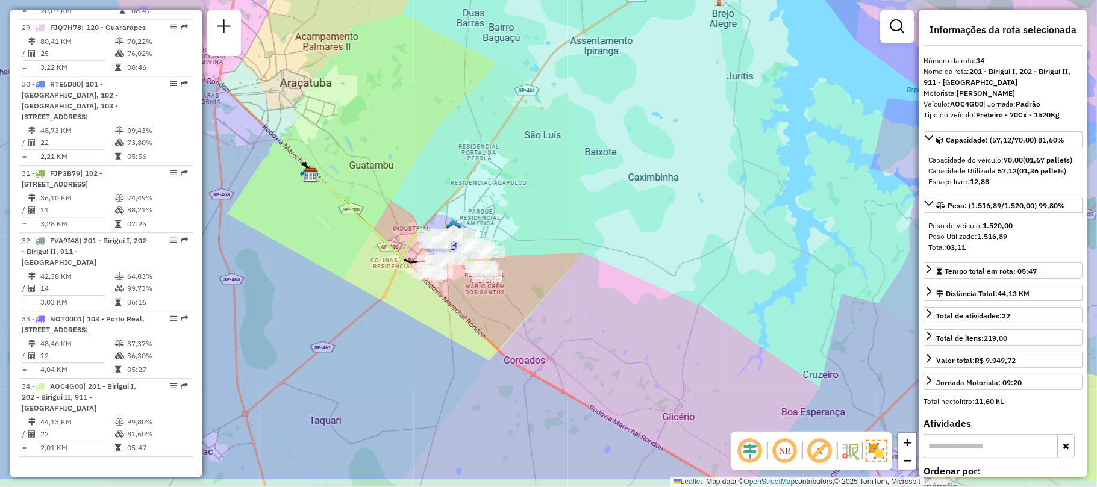
drag, startPoint x: 345, startPoint y: 200, endPoint x: 374, endPoint y: 142, distance: 64.9
click at [374, 142] on div "Janela de atendimento Grade de atendimento Capacidade Transportadoras Veículos …" at bounding box center [548, 243] width 1097 height 487
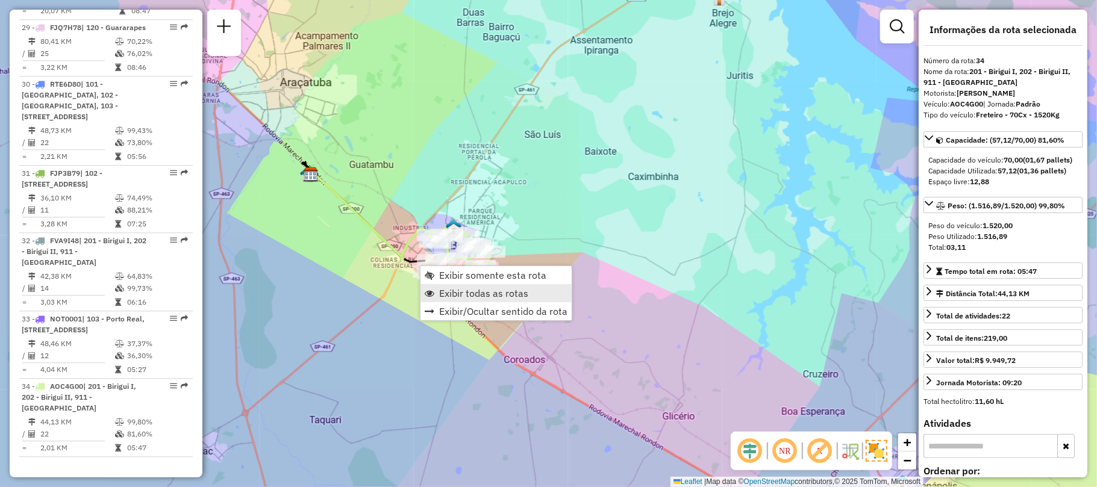
click at [466, 290] on span "Exibir todas as rotas" at bounding box center [483, 294] width 89 height 10
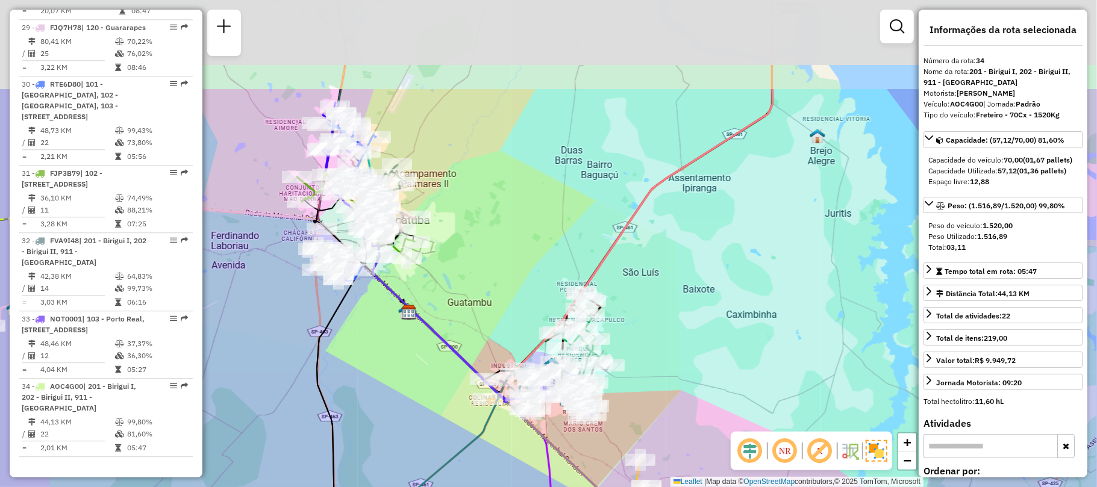
drag, startPoint x: 355, startPoint y: 138, endPoint x: 471, endPoint y: 313, distance: 210.0
click at [471, 313] on div "Janela de atendimento Grade de atendimento Capacidade Transportadoras Veículos …" at bounding box center [548, 243] width 1097 height 487
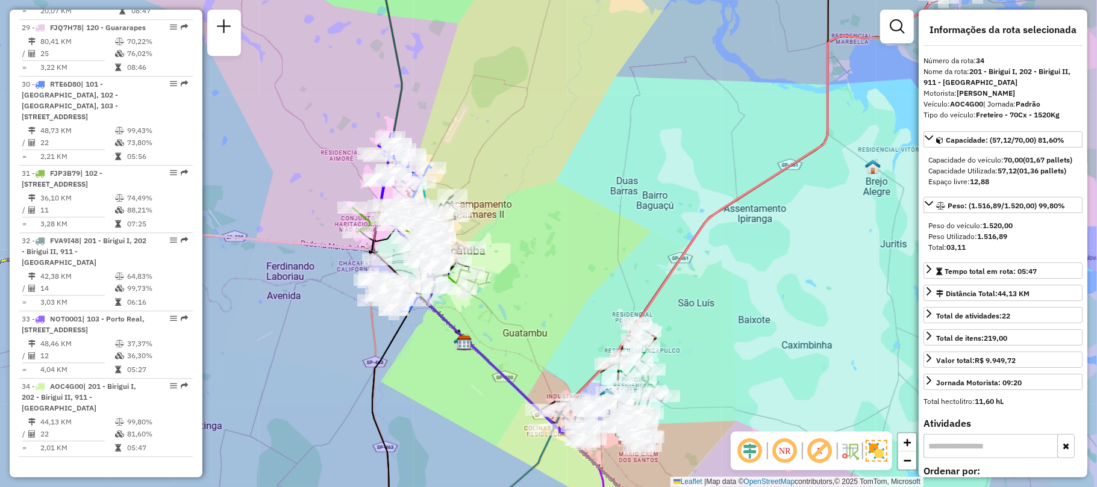
drag, startPoint x: 428, startPoint y: 157, endPoint x: 505, endPoint y: 143, distance: 78.3
click at [505, 142] on div "Janela de atendimento Grade de atendimento Capacidade Transportadoras Veículos …" at bounding box center [548, 243] width 1097 height 487
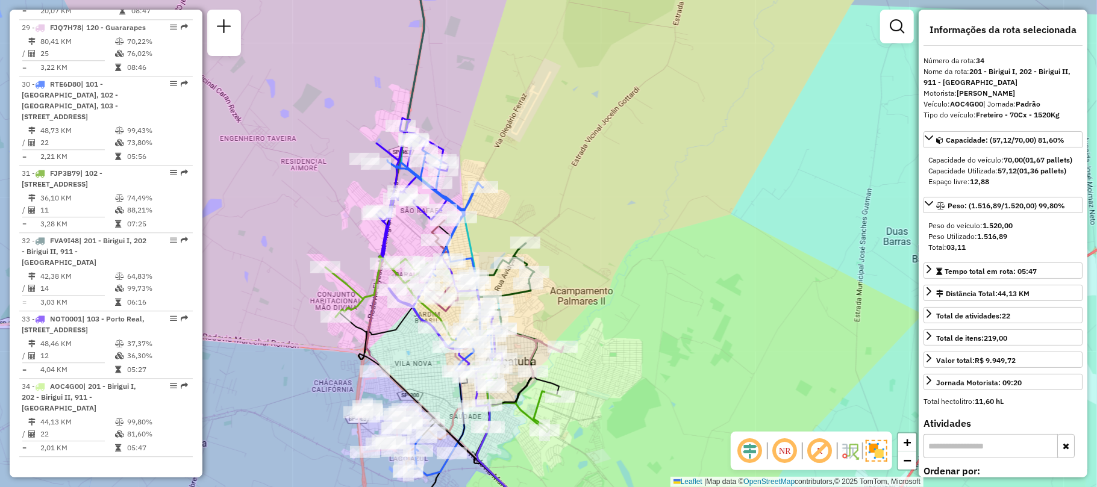
drag, startPoint x: 318, startPoint y: 174, endPoint x: 343, endPoint y: 199, distance: 34.9
click at [343, 199] on div "Janela de atendimento Grade de atendimento Capacidade Transportadoras Veículos …" at bounding box center [548, 243] width 1097 height 487
drag, startPoint x: 299, startPoint y: 277, endPoint x: 559, endPoint y: 201, distance: 271.1
click at [572, 198] on div "Janela de atendimento Grade de atendimento Capacidade Transportadoras Veículos …" at bounding box center [548, 243] width 1097 height 487
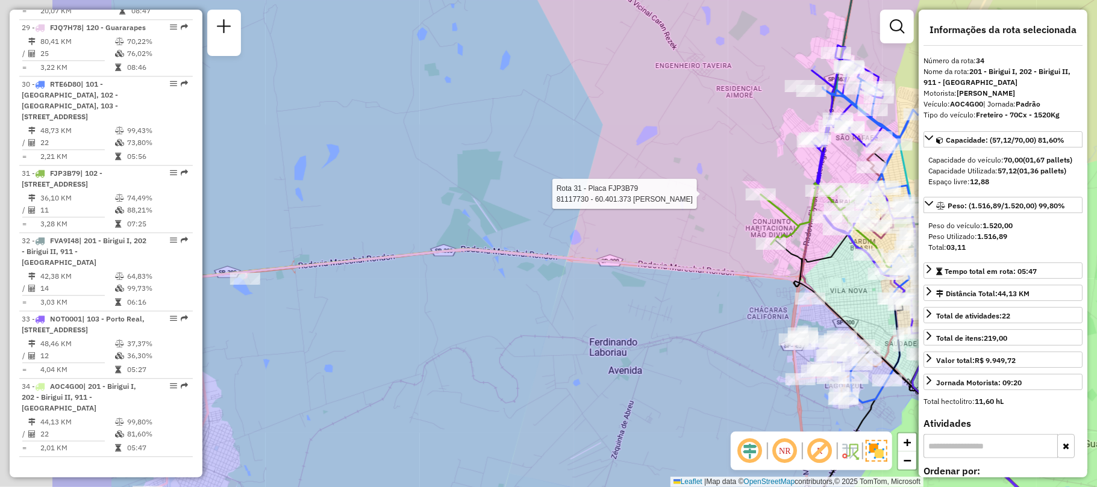
drag, startPoint x: 412, startPoint y: 342, endPoint x: 601, endPoint y: 338, distance: 189.2
click at [606, 340] on div "Rota 31 - Placa FJP3B79 81117730 - 60.401.373 [PERSON_NAME] de atendimento Grad…" at bounding box center [548, 243] width 1097 height 487
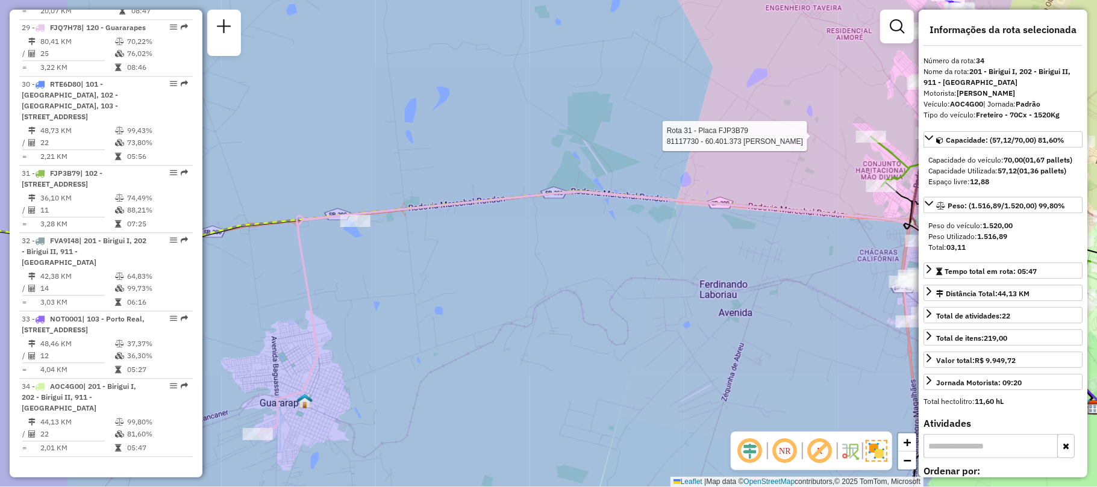
drag, startPoint x: 319, startPoint y: 355, endPoint x: 398, endPoint y: 306, distance: 92.6
click at [398, 306] on div "Rota 31 - Placa FJP3B79 81117730 - 60.401.373 [PERSON_NAME] de atendimento Grad…" at bounding box center [548, 243] width 1097 height 487
drag, startPoint x: 357, startPoint y: 313, endPoint x: 420, endPoint y: 293, distance: 66.5
click at [420, 293] on div "Rota 31 - Placa FJP3B79 81117730 - 60.401.373 [PERSON_NAME] de atendimento Grad…" at bounding box center [548, 243] width 1097 height 487
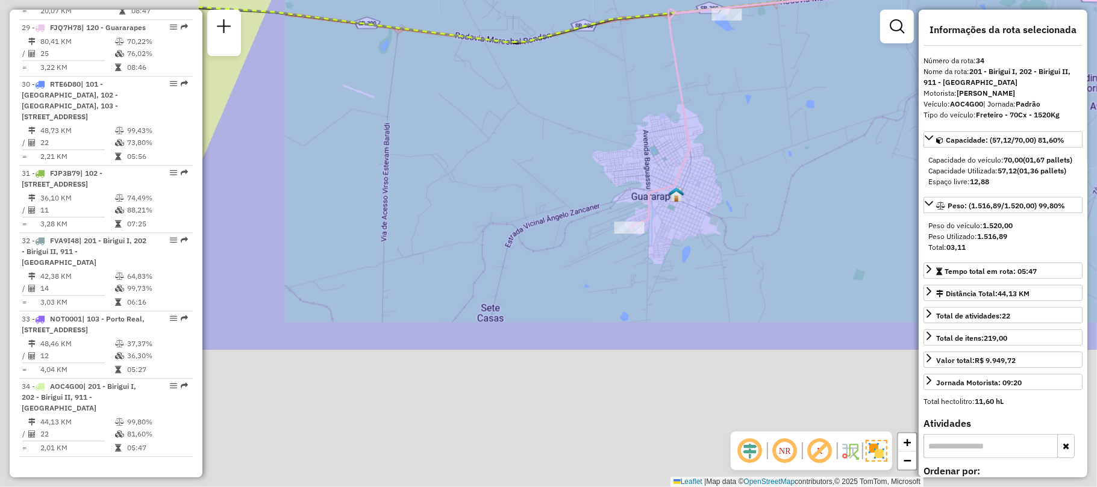
drag, startPoint x: 295, startPoint y: 314, endPoint x: 605, endPoint y: 129, distance: 361.0
click at [605, 129] on div "Rota 31 - Placa FJP3B79 81117730 - 60.401.373 [PERSON_NAME] de atendimento Grad…" at bounding box center [548, 243] width 1097 height 487
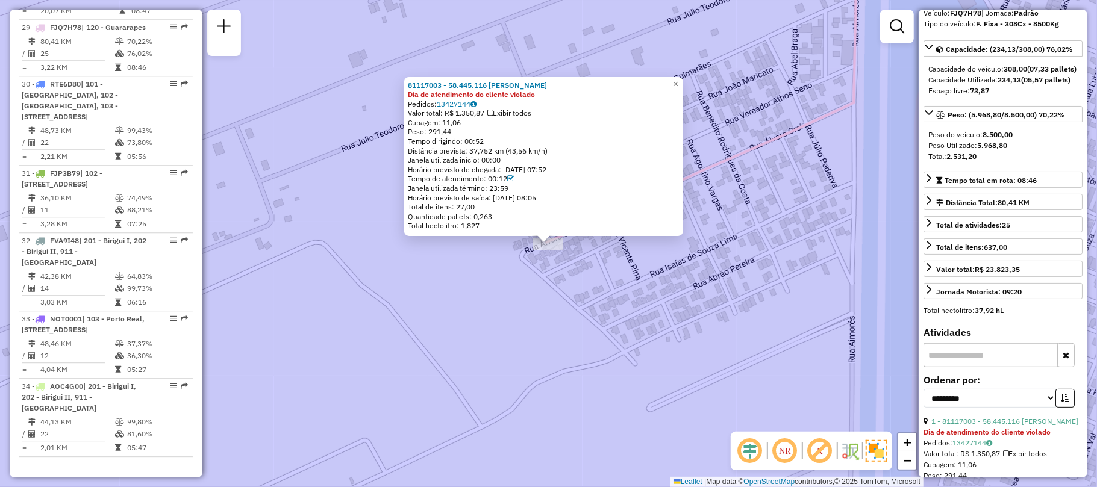
scroll to position [321, 0]
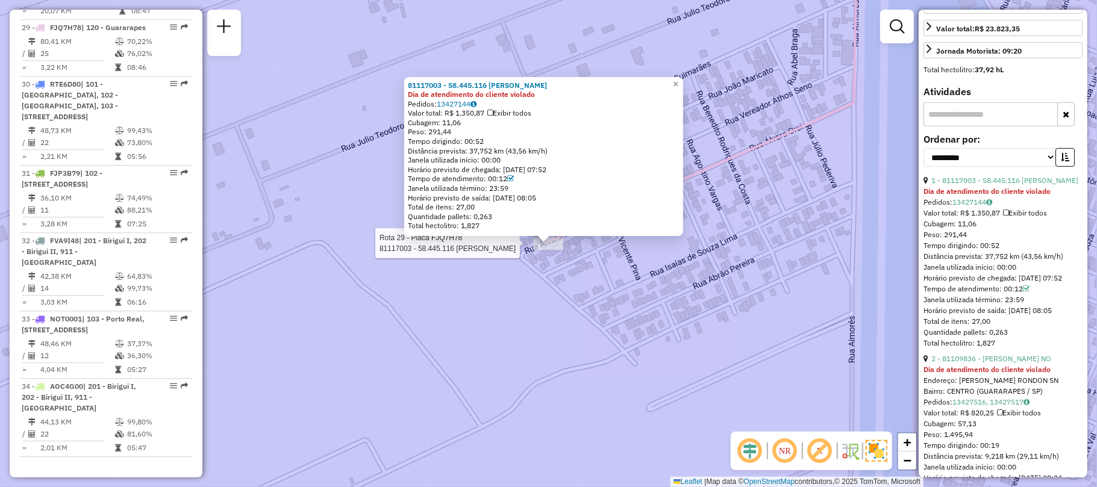
click at [514, 175] on icon at bounding box center [510, 178] width 7 height 7
click at [468, 102] on link "13427144" at bounding box center [457, 103] width 40 height 9
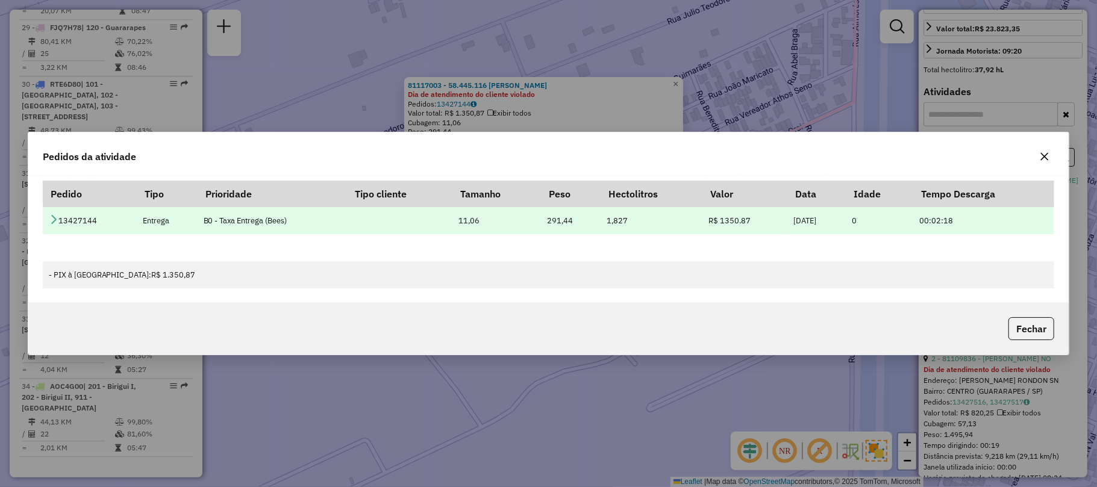
click at [54, 217] on icon at bounding box center [54, 219] width 10 height 10
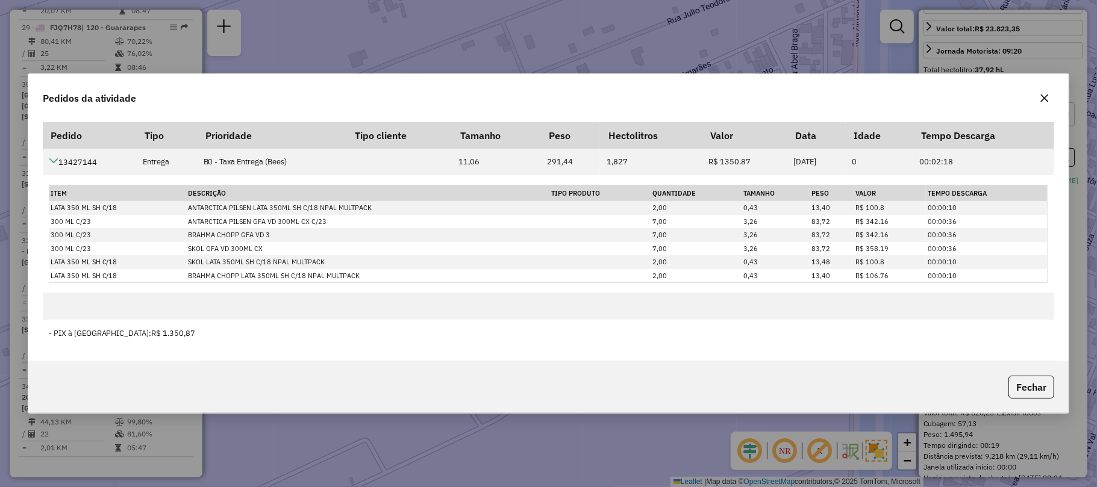
click at [1046, 99] on icon "button" at bounding box center [1045, 98] width 8 height 8
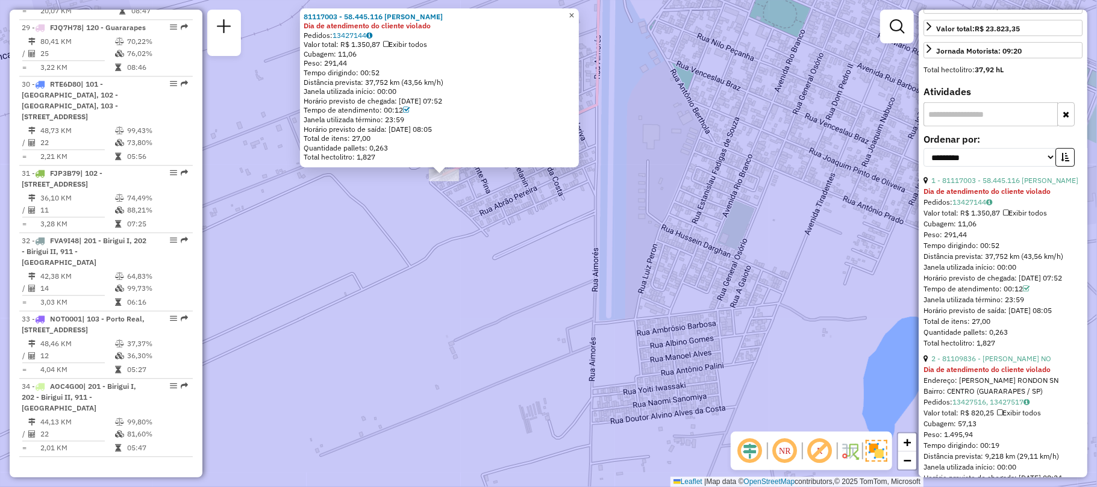
click at [577, 17] on link "×" at bounding box center [571, 15] width 14 height 14
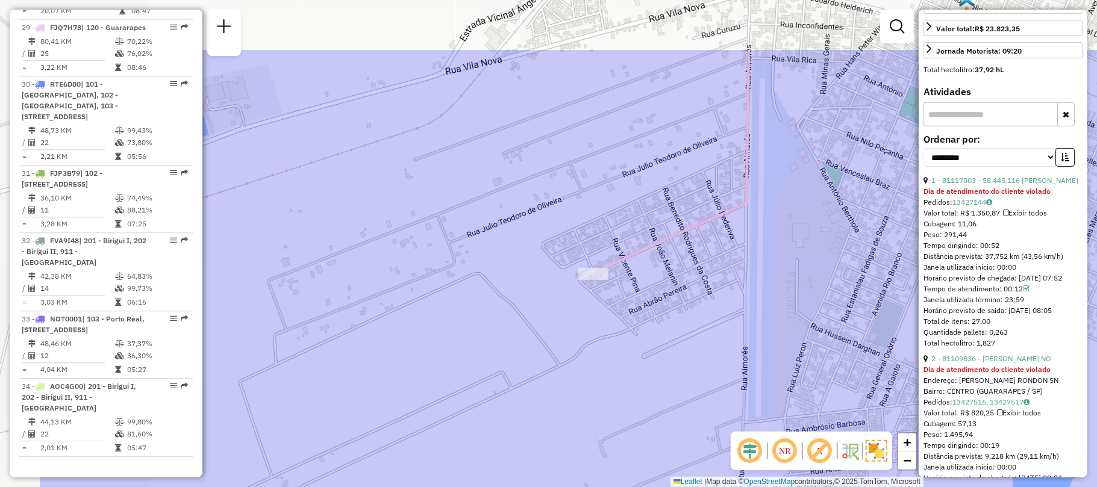
drag, startPoint x: 417, startPoint y: 124, endPoint x: 564, endPoint y: 220, distance: 176.6
click at [564, 220] on div "Janela de atendimento Grade de atendimento Capacidade Transportadoras Veículos …" at bounding box center [548, 243] width 1097 height 487
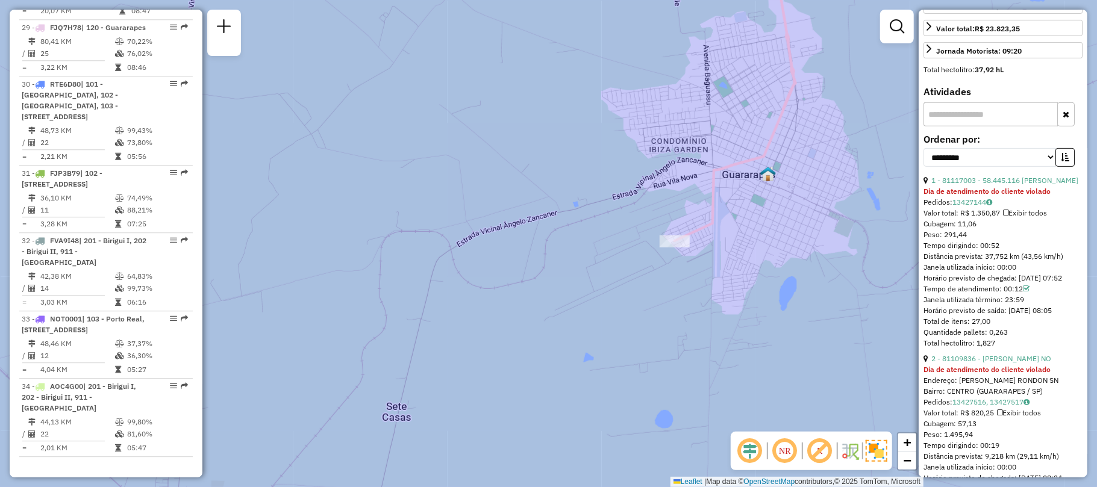
drag, startPoint x: 637, startPoint y: 266, endPoint x: 601, endPoint y: 398, distance: 137.0
click at [601, 398] on div "Janela de atendimento Grade de atendimento Capacidade Transportadoras Veículos …" at bounding box center [548, 243] width 1097 height 487
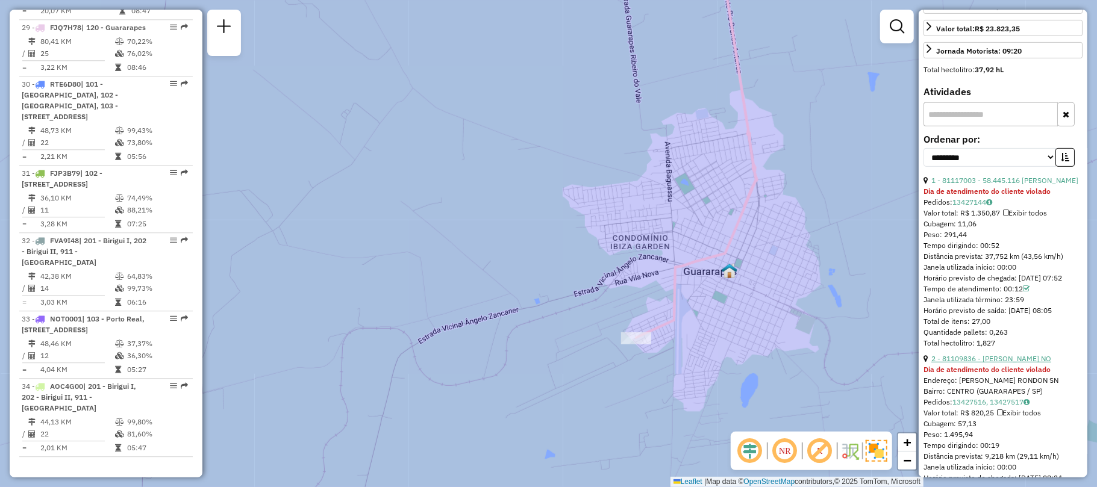
click at [1013, 363] on link "2 - 81109836 - [PERSON_NAME] NO" at bounding box center [991, 358] width 120 height 9
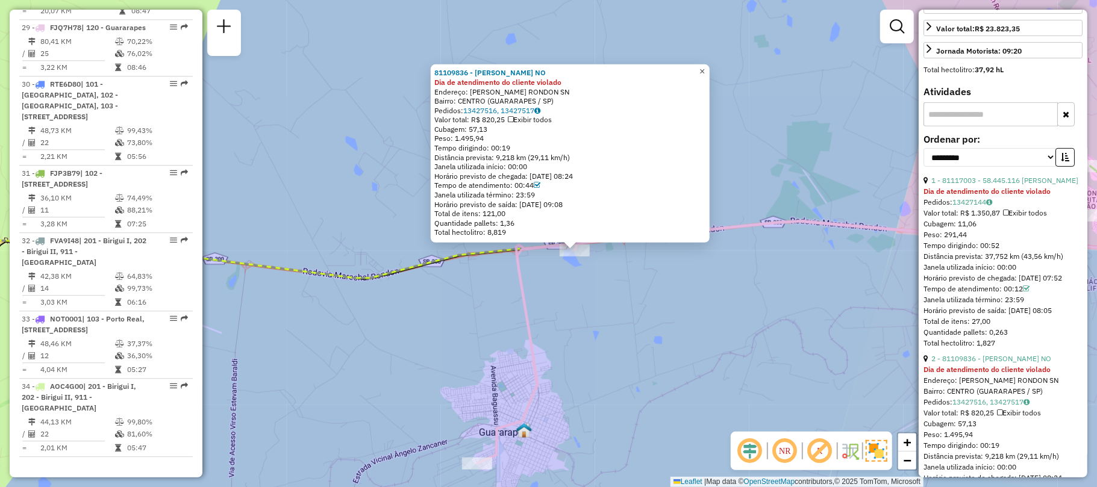
click at [705, 68] on span "×" at bounding box center [701, 71] width 5 height 10
